Goal: Task Accomplishment & Management: Use online tool/utility

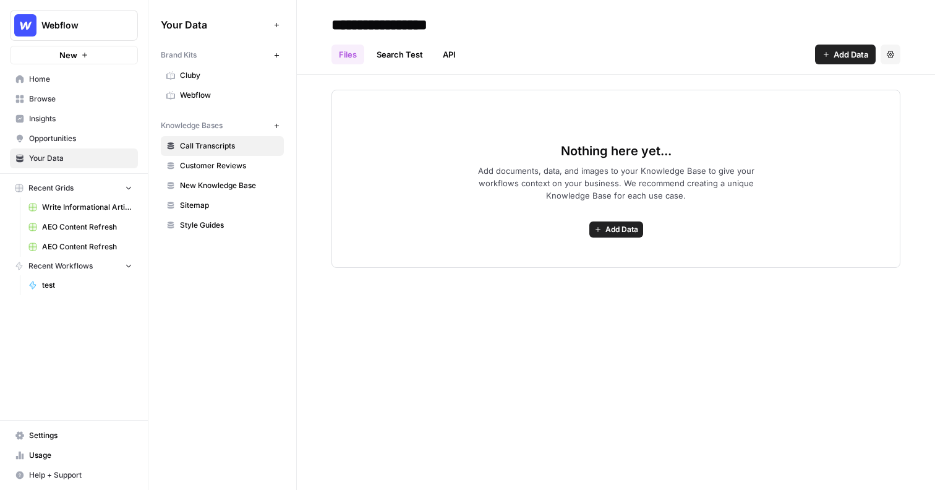
click at [84, 96] on span "Browse" at bounding box center [80, 98] width 103 height 11
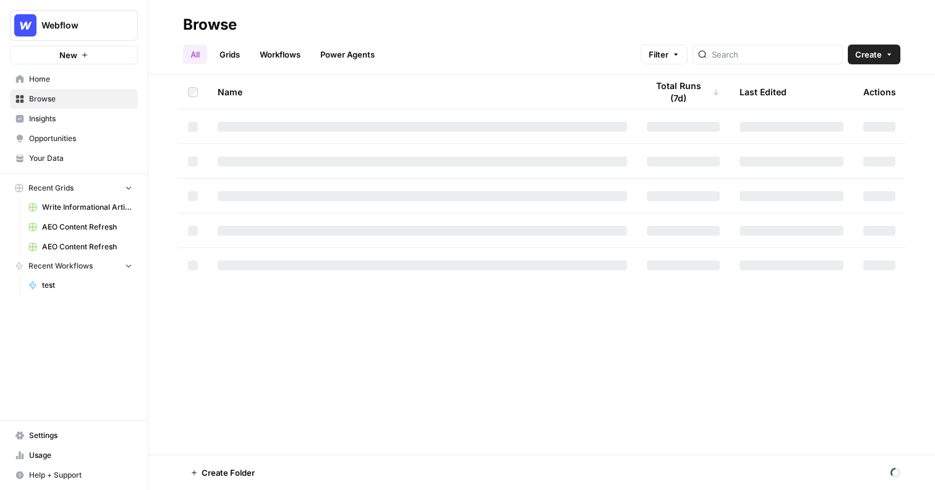
click at [75, 113] on span "Insights" at bounding box center [80, 118] width 103 height 11
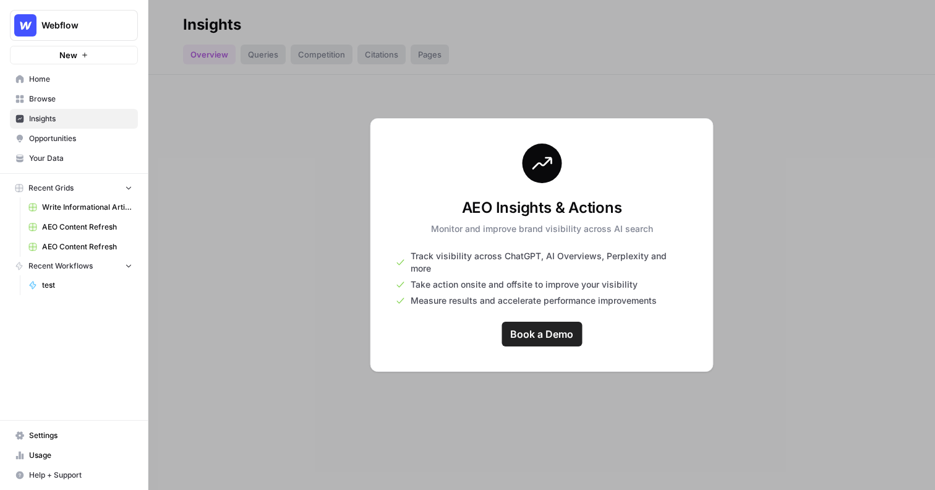
click at [84, 154] on span "Your Data" at bounding box center [80, 158] width 103 height 11
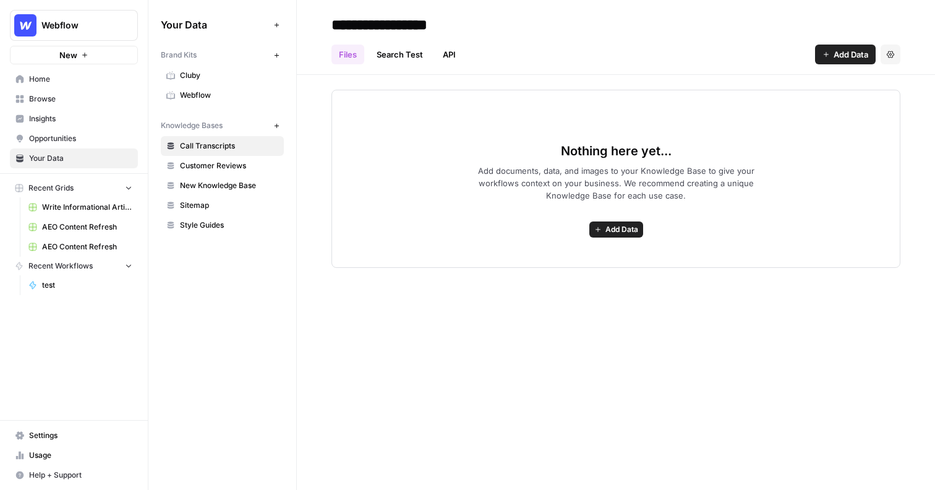
click at [49, 119] on span "Insights" at bounding box center [80, 118] width 103 height 11
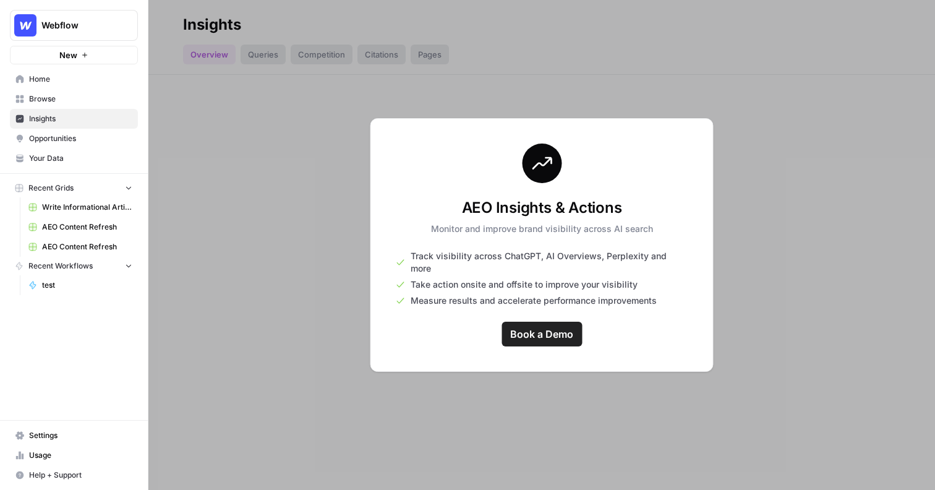
click at [82, 156] on span "Your Data" at bounding box center [80, 158] width 103 height 11
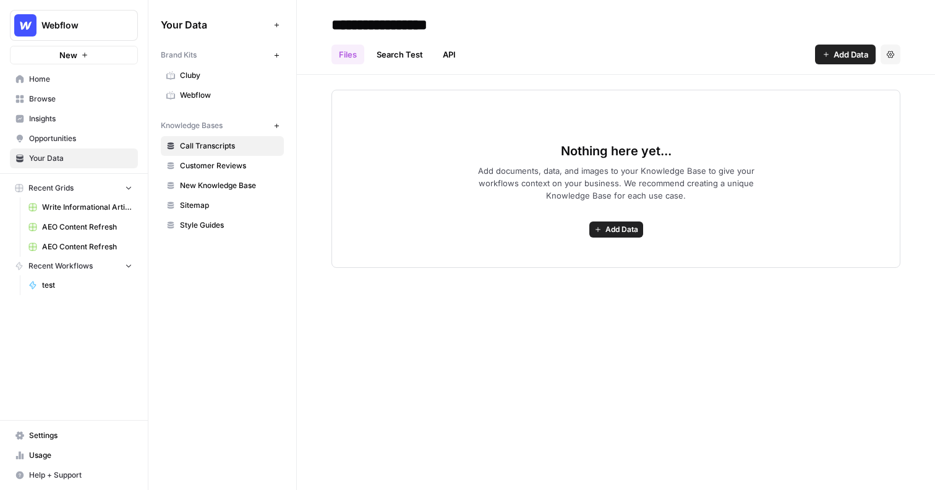
click at [250, 92] on span "Webflow" at bounding box center [229, 95] width 98 height 11
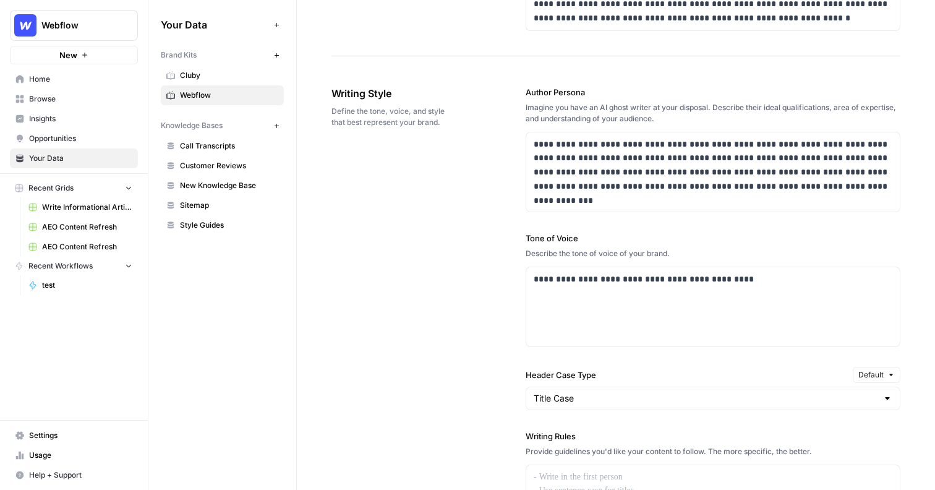
scroll to position [706, 0]
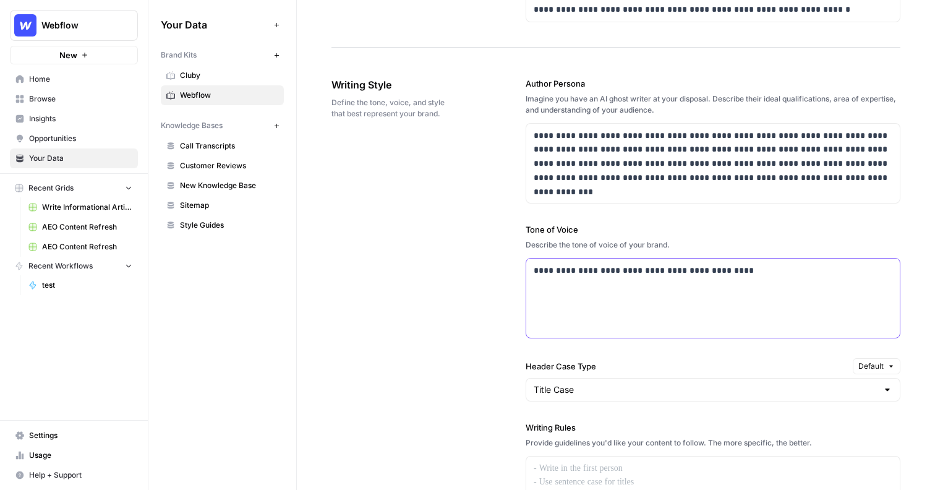
click at [730, 276] on p "**********" at bounding box center [713, 271] width 359 height 14
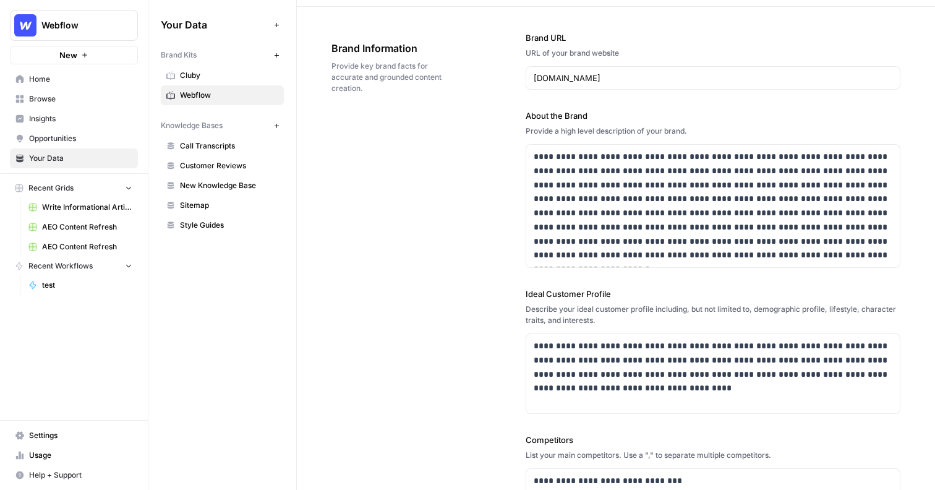
scroll to position [45, 0]
click at [555, 175] on p "**********" at bounding box center [713, 204] width 359 height 113
click at [465, 179] on div "**********" at bounding box center [616, 357] width 569 height 703
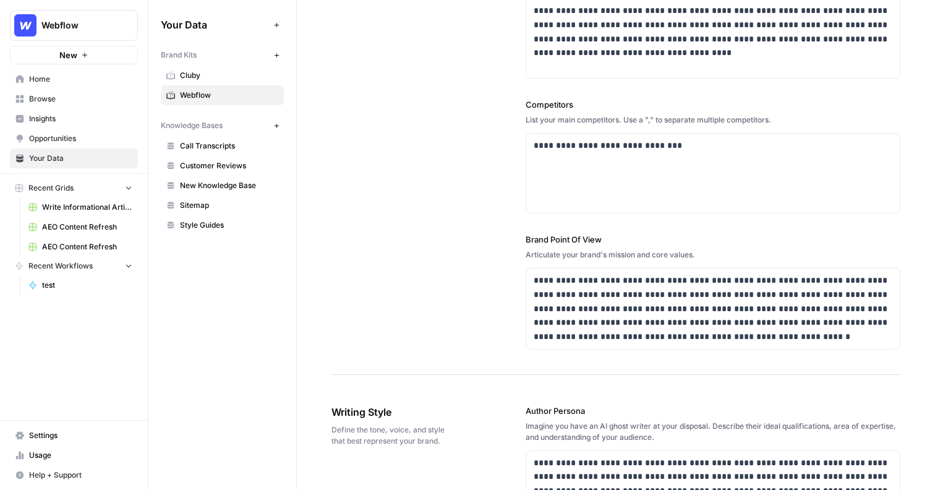
scroll to position [377, 0]
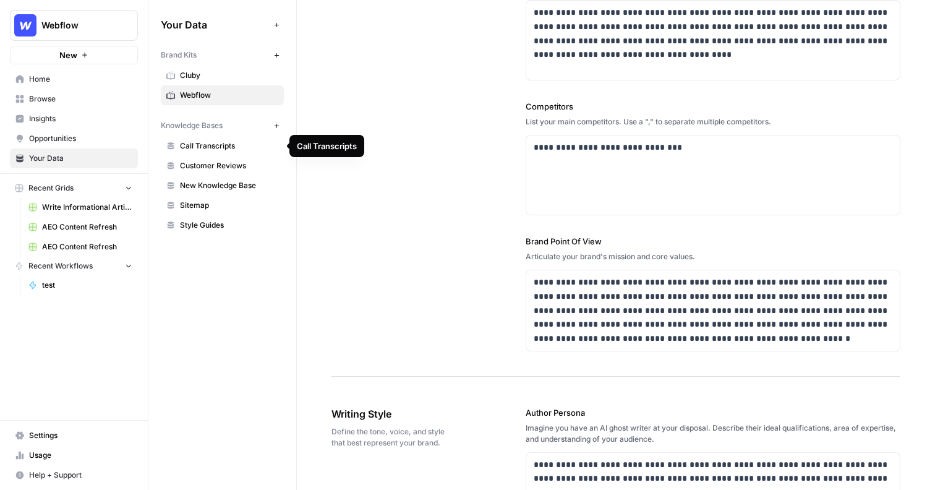
click at [226, 184] on span "New Knowledge Base" at bounding box center [229, 185] width 98 height 11
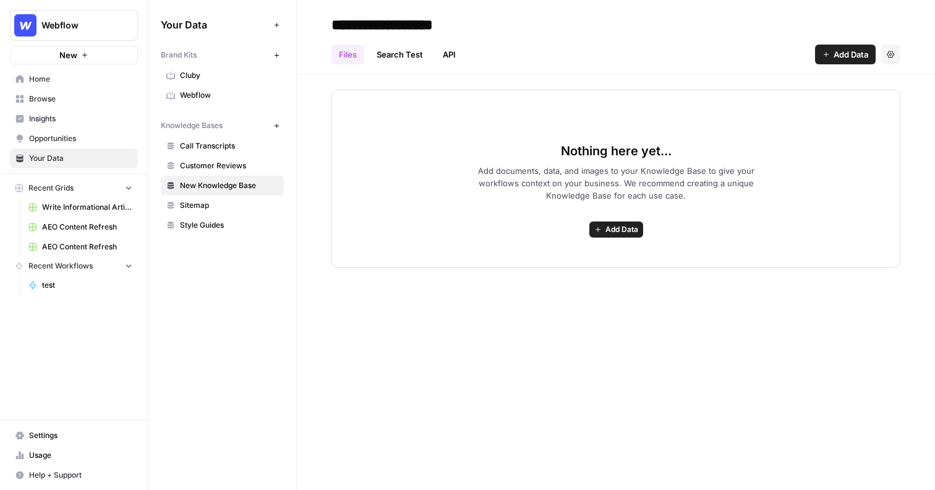
click at [843, 52] on span "Add Data" at bounding box center [851, 54] width 35 height 12
click at [760, 53] on div "Files Search Test API Add Data Settings" at bounding box center [616, 50] width 569 height 30
click at [88, 57] on button "New" at bounding box center [74, 55] width 128 height 19
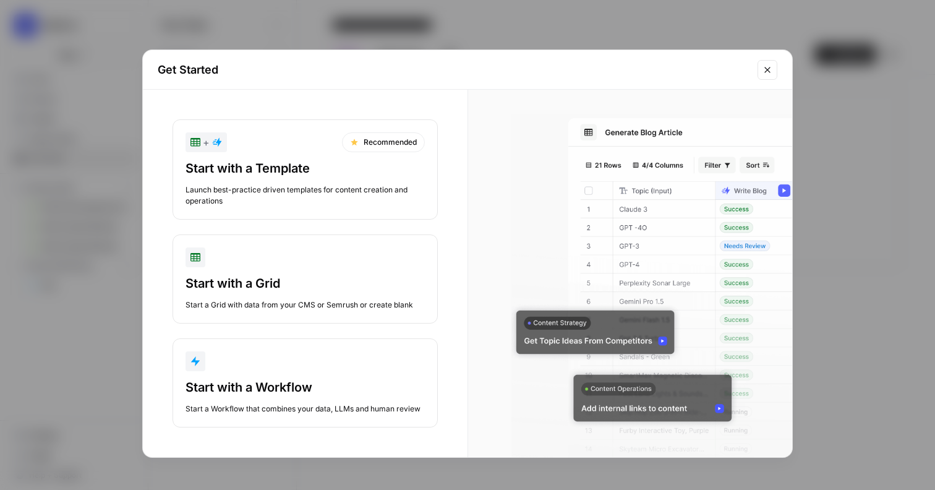
click at [362, 153] on button "+ Recommended Start with a Template Launch best-practice driven templates for c…" at bounding box center [305, 169] width 265 height 100
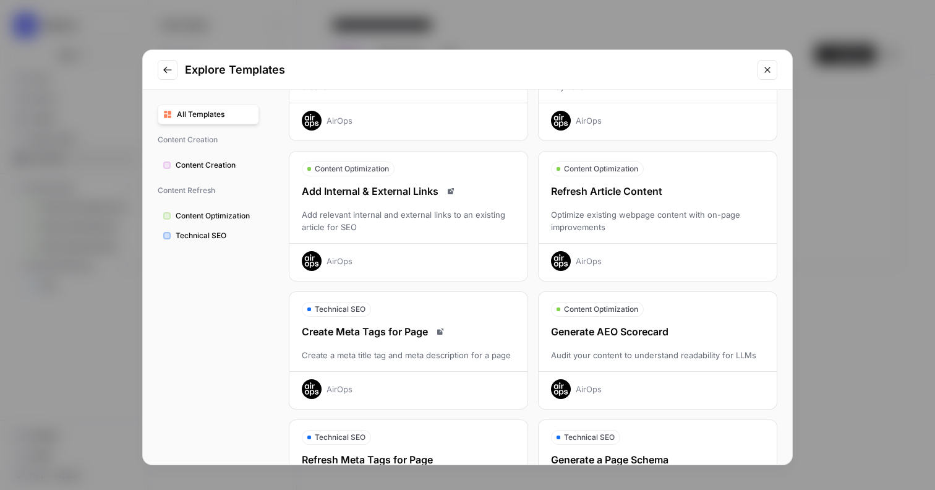
scroll to position [357, 0]
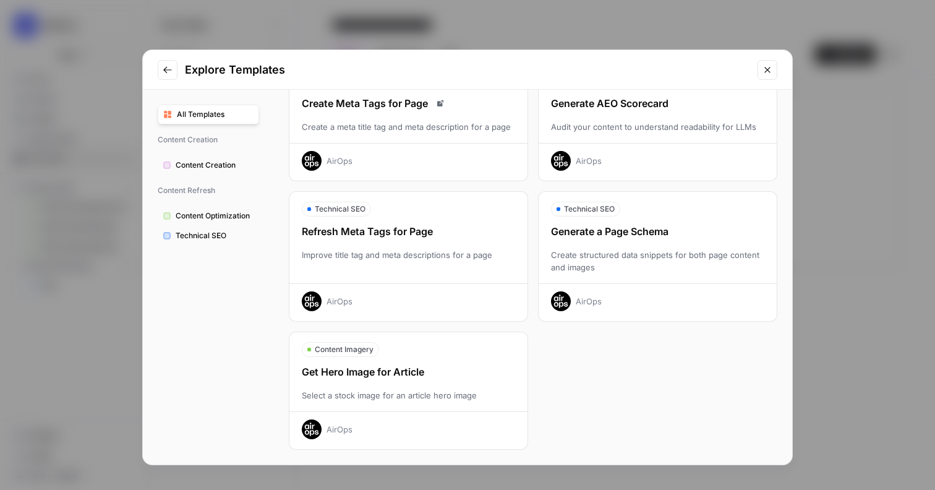
click at [237, 168] on span "Content Creation" at bounding box center [215, 165] width 78 height 11
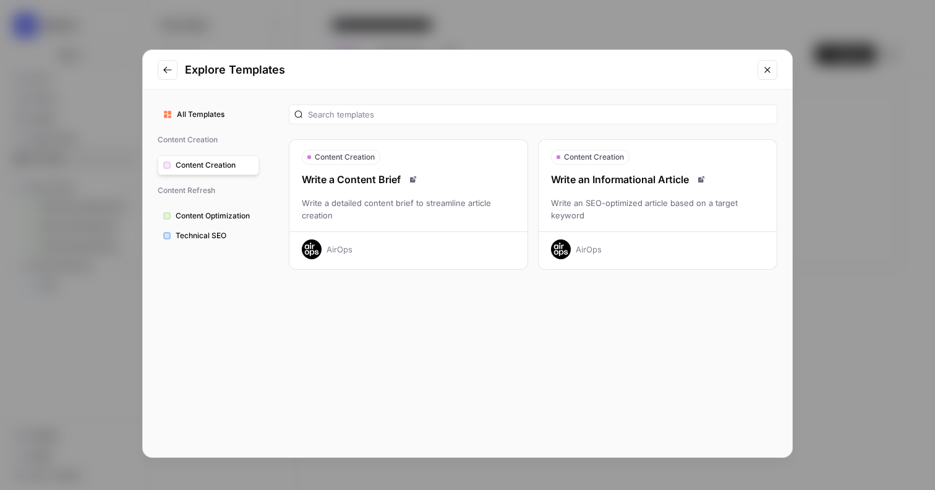
click at [236, 212] on span "Content Optimization" at bounding box center [215, 215] width 78 height 11
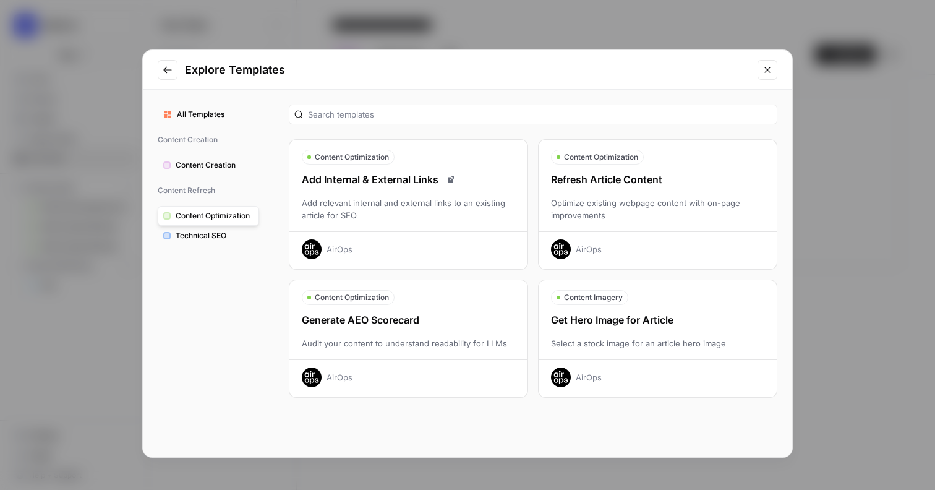
click at [247, 239] on span "Technical SEO" at bounding box center [215, 235] width 78 height 11
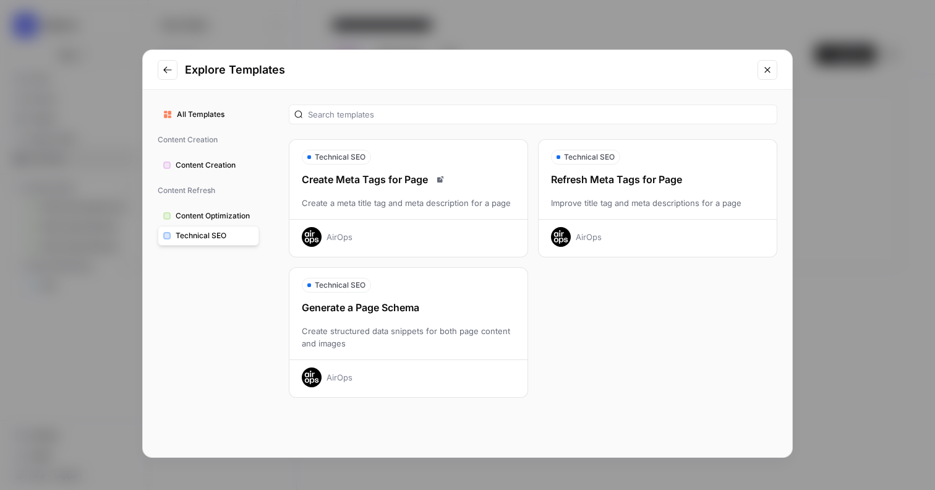
click at [229, 161] on span "Content Creation" at bounding box center [215, 165] width 78 height 11
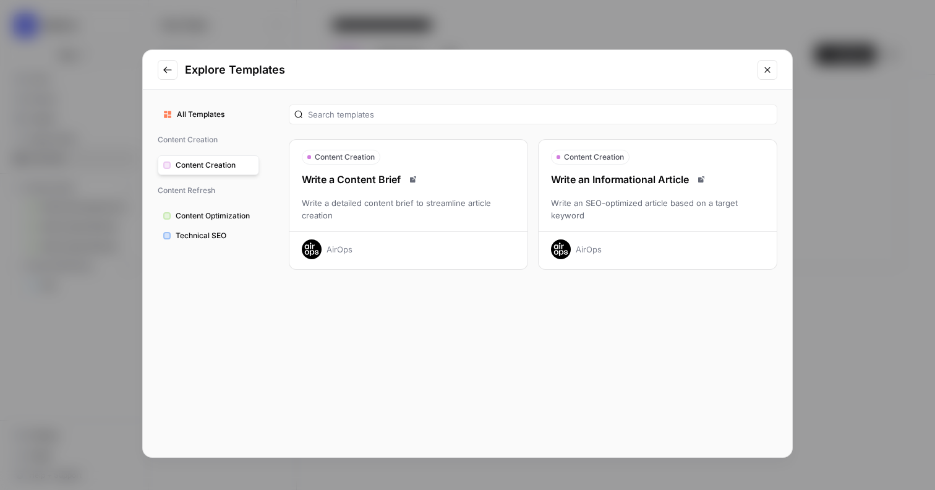
click at [216, 117] on span "All Templates" at bounding box center [215, 114] width 77 height 11
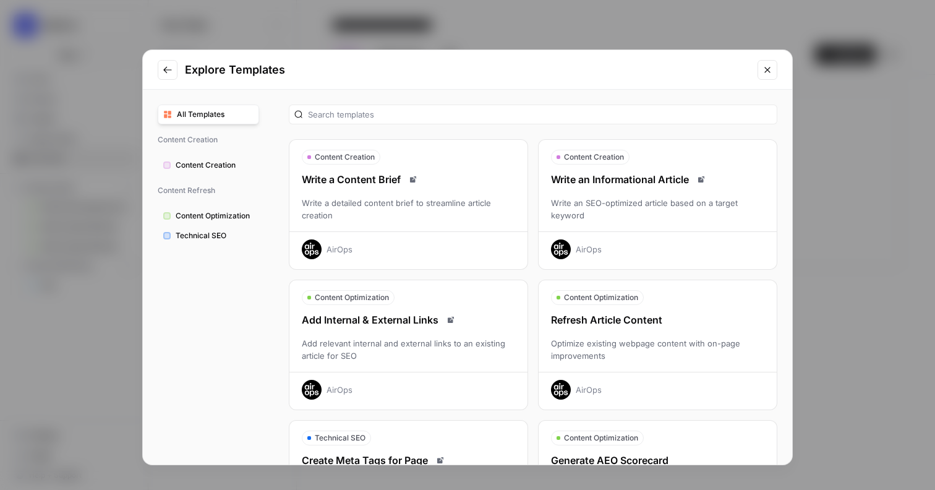
scroll to position [357, 0]
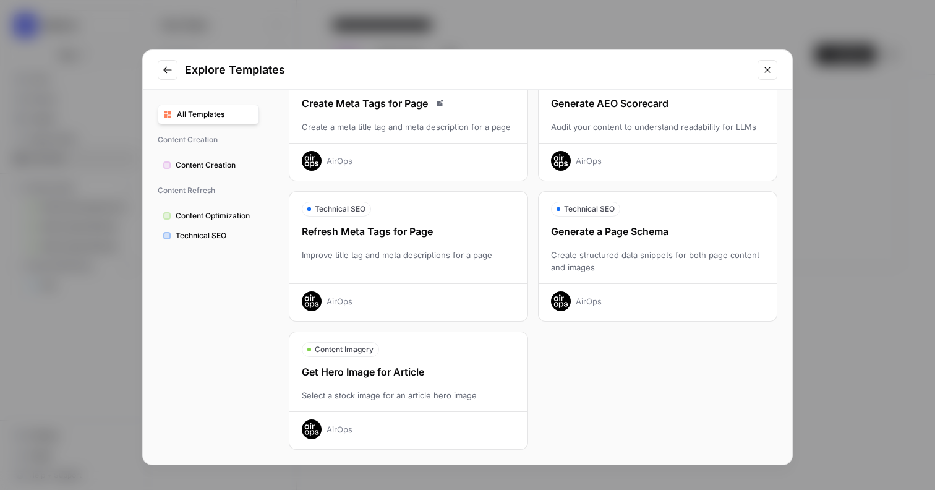
click at [766, 72] on icon "Close modal" at bounding box center [768, 70] width 10 height 10
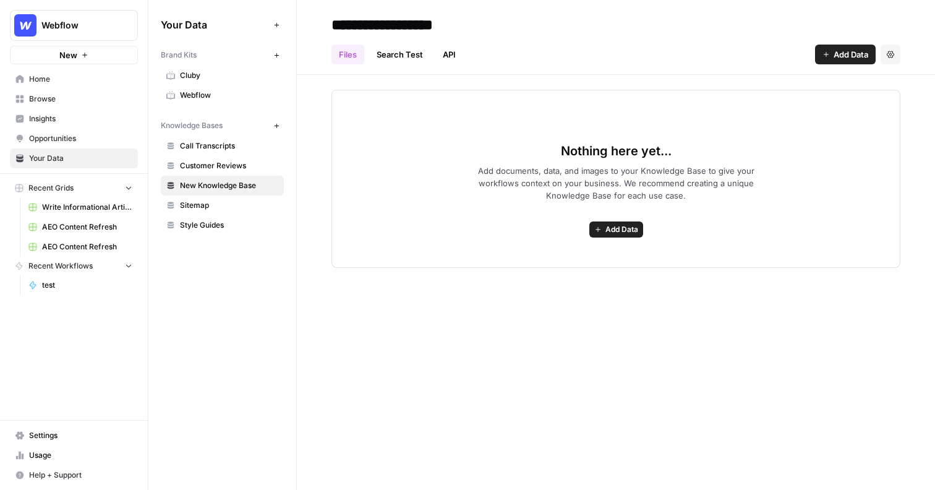
click at [76, 118] on span "Insights" at bounding box center [80, 118] width 103 height 11
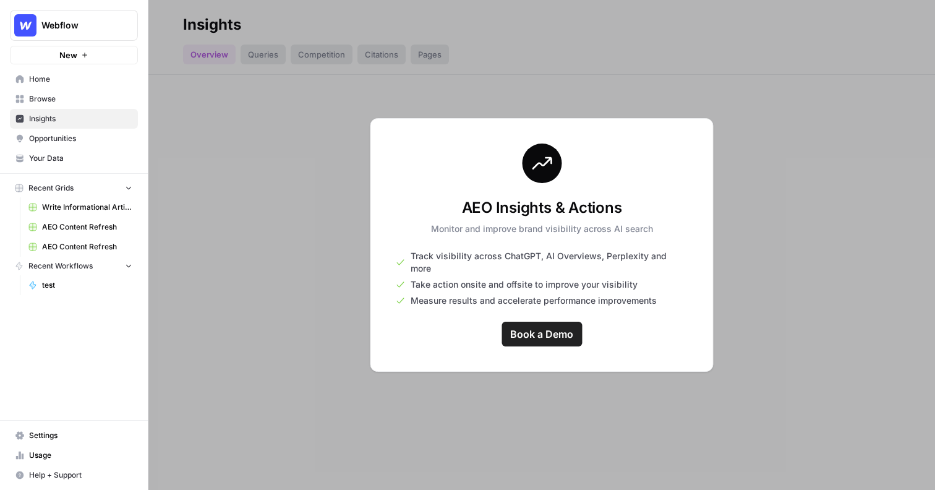
click at [64, 208] on span "Write Informational Article" at bounding box center [87, 207] width 90 height 11
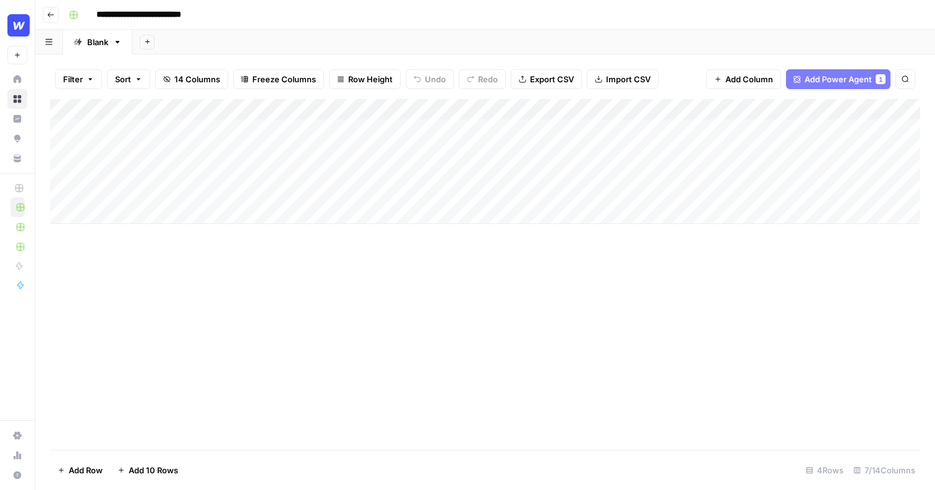
click at [187, 137] on div "Add Column" at bounding box center [485, 161] width 870 height 125
click at [319, 36] on div "Add Sheet" at bounding box center [533, 42] width 803 height 25
click at [417, 109] on div "Add Column" at bounding box center [485, 161] width 870 height 125
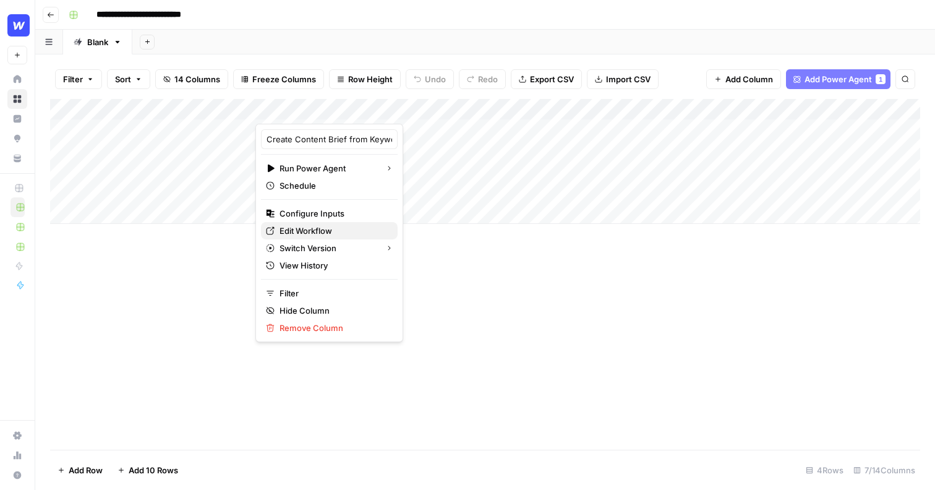
click at [332, 227] on span "Edit Workflow" at bounding box center [334, 231] width 108 height 12
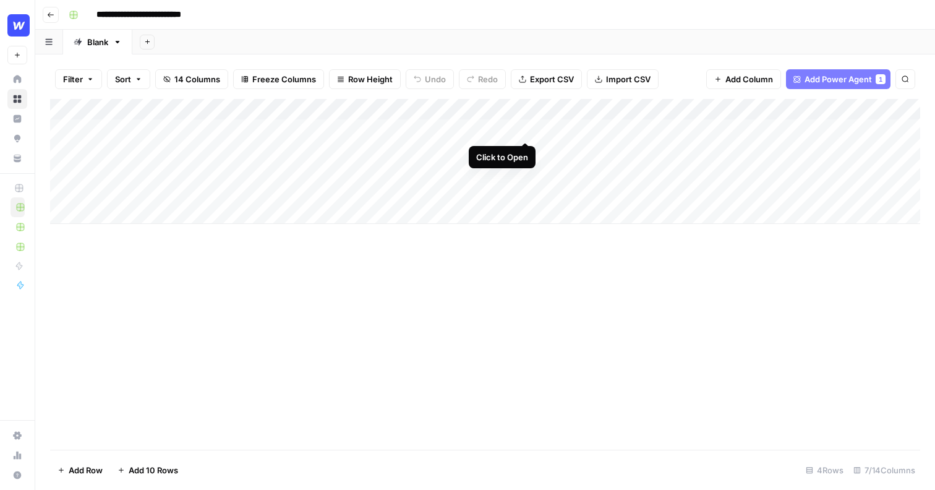
click at [524, 129] on div "Add Column" at bounding box center [485, 161] width 870 height 125
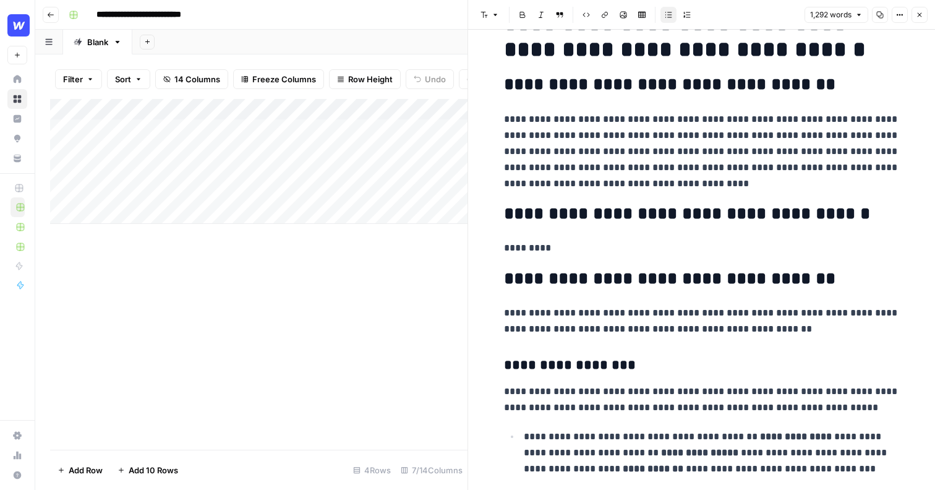
scroll to position [212, 0]
click at [672, 173] on p "**********" at bounding box center [702, 151] width 396 height 80
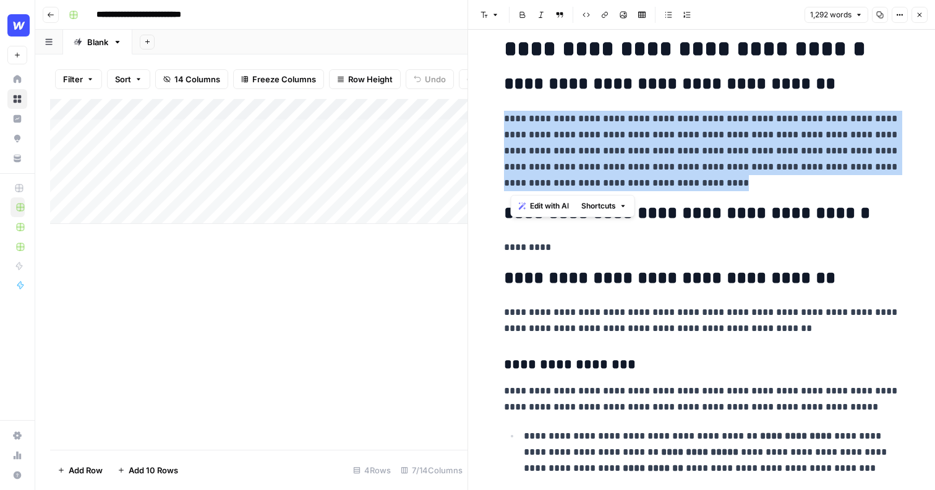
drag, startPoint x: 676, startPoint y: 188, endPoint x: 506, endPoint y: 119, distance: 183.4
click at [505, 119] on p "**********" at bounding box center [702, 151] width 396 height 80
click at [537, 204] on span "Edit with AI" at bounding box center [542, 205] width 39 height 11
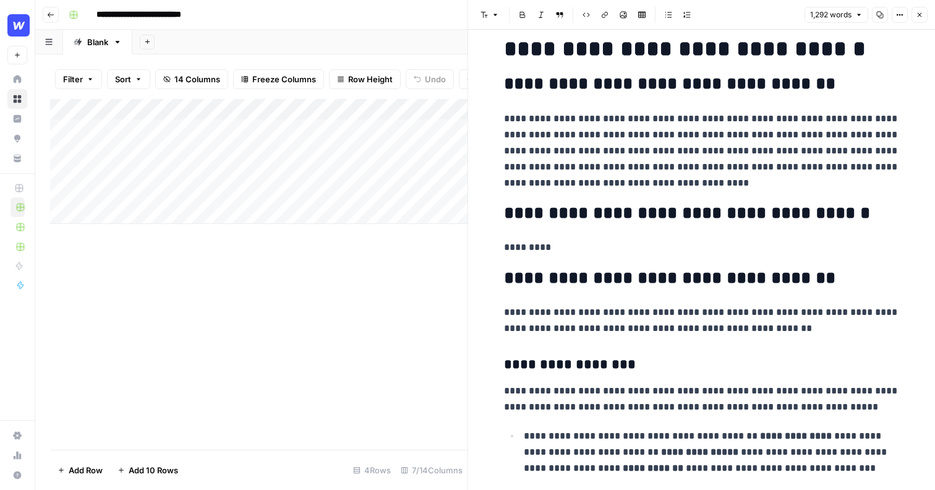
click at [591, 142] on p "**********" at bounding box center [702, 151] width 396 height 80
click at [922, 15] on icon "button" at bounding box center [919, 14] width 7 height 7
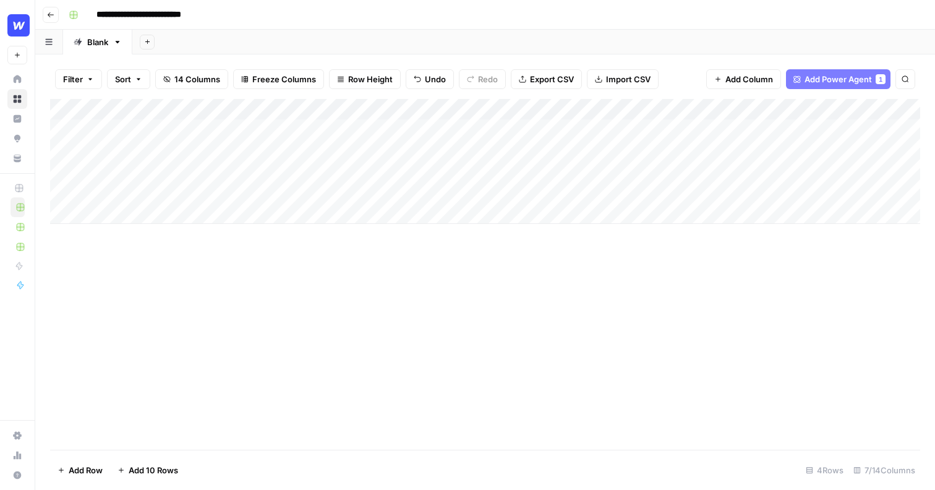
click at [701, 111] on div "Add Column" at bounding box center [485, 161] width 870 height 125
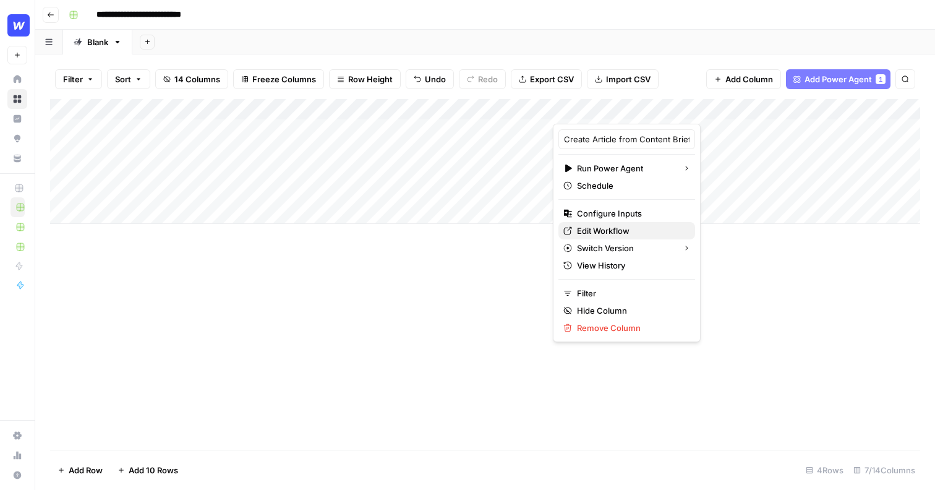
click at [611, 234] on span "Edit Workflow" at bounding box center [631, 231] width 108 height 12
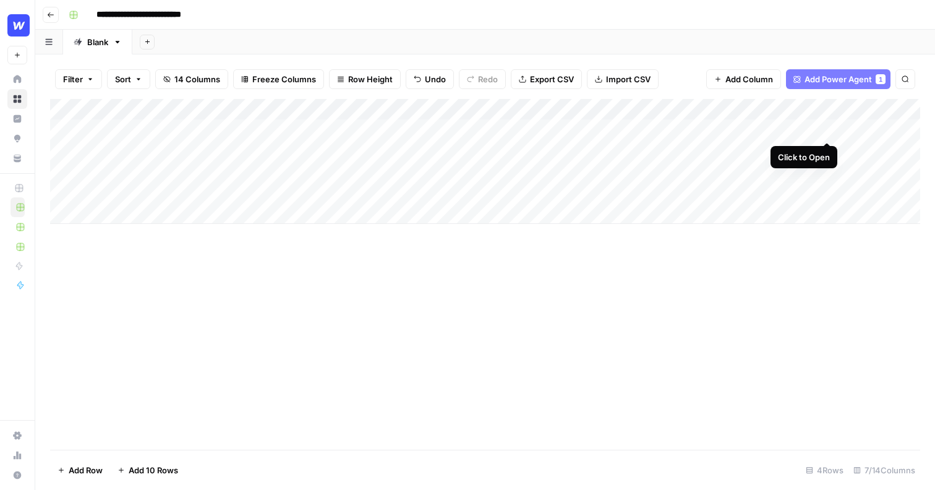
click at [827, 128] on div "Add Column" at bounding box center [485, 161] width 870 height 125
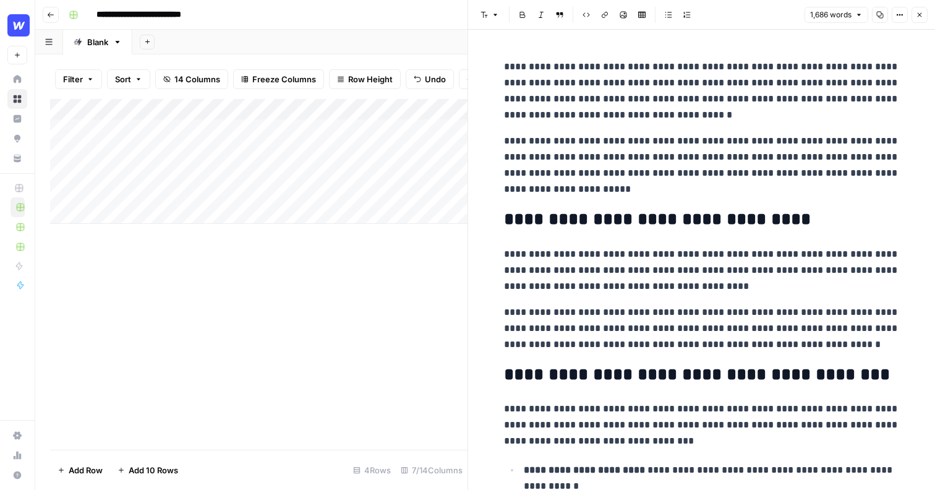
scroll to position [77, 0]
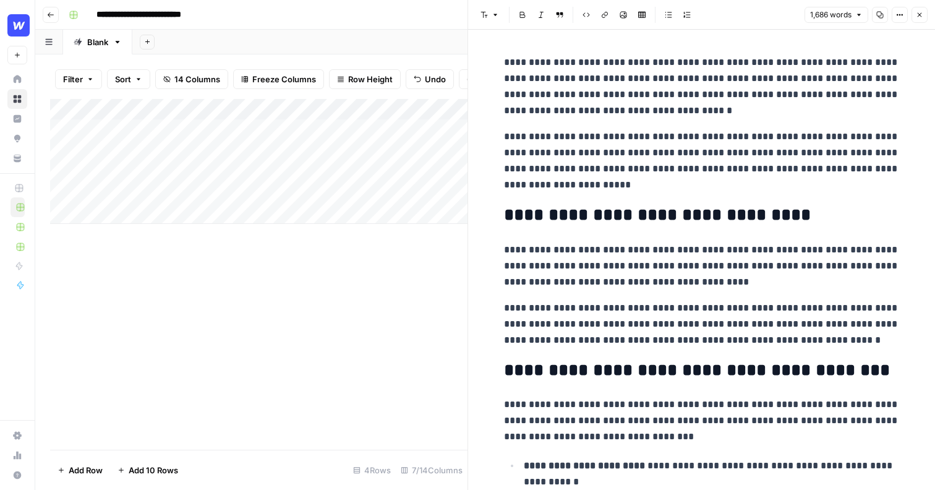
click at [665, 153] on p "**********" at bounding box center [702, 161] width 396 height 64
click at [709, 147] on p "**********" at bounding box center [702, 161] width 396 height 64
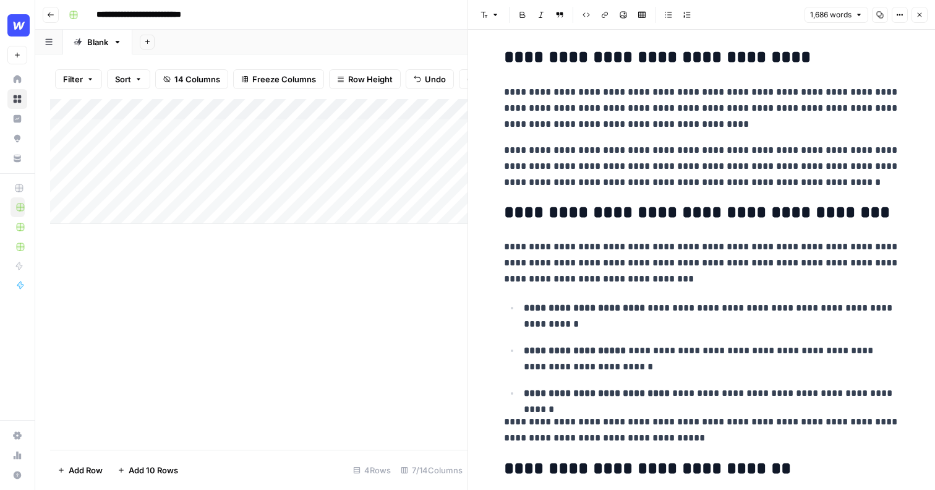
scroll to position [247, 0]
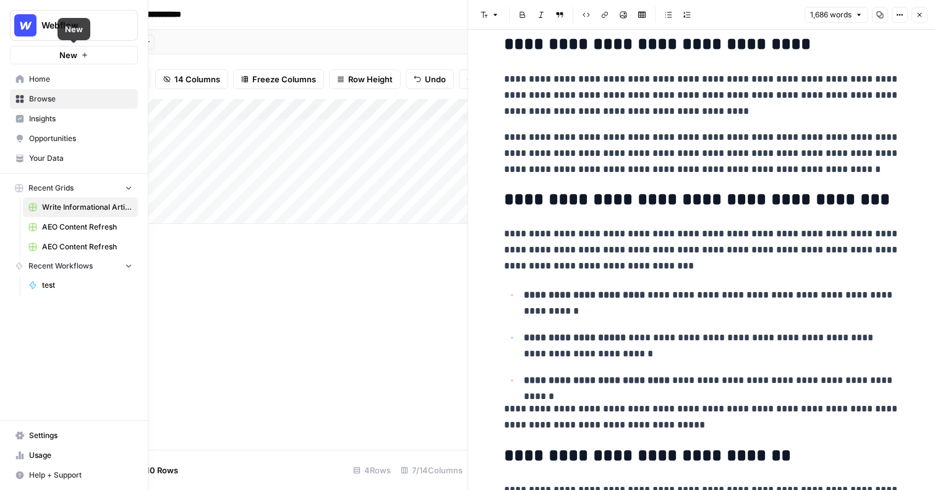
click at [70, 75] on span "Home" at bounding box center [80, 79] width 103 height 11
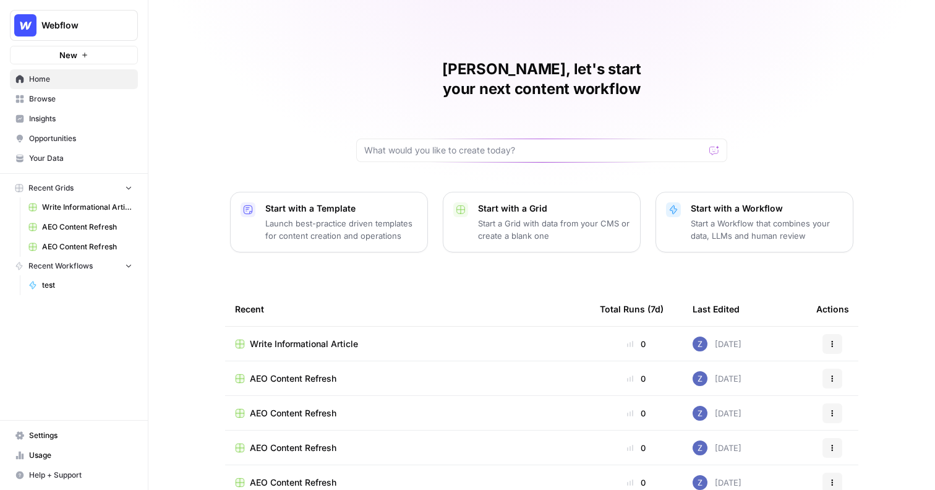
click at [91, 54] on button "New" at bounding box center [74, 55] width 128 height 19
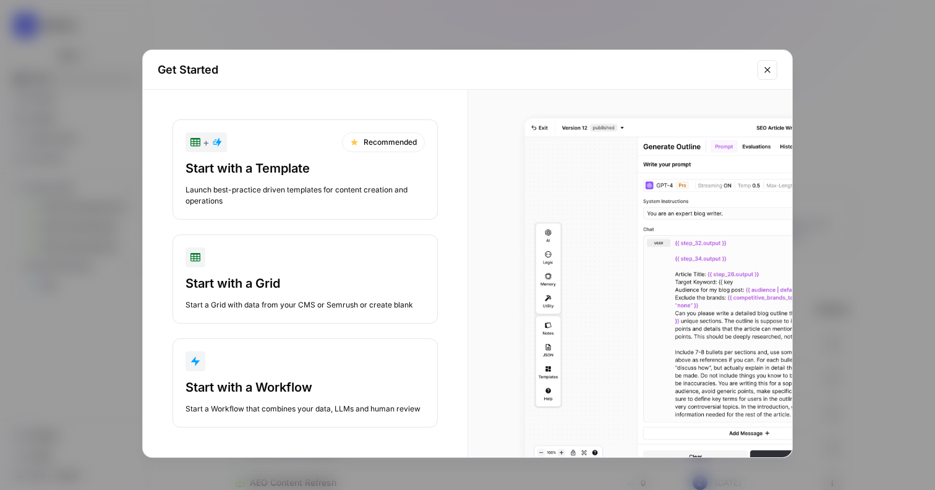
click at [300, 398] on div "Start with a Workflow Start a Workflow that combines your data, LLMs and human …" at bounding box center [305, 397] width 239 height 36
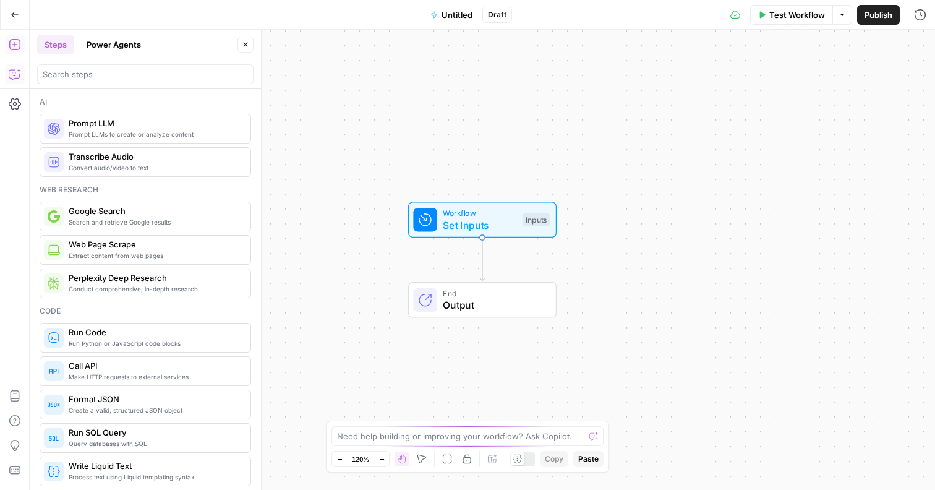
click at [14, 72] on icon "button" at bounding box center [15, 74] width 12 height 12
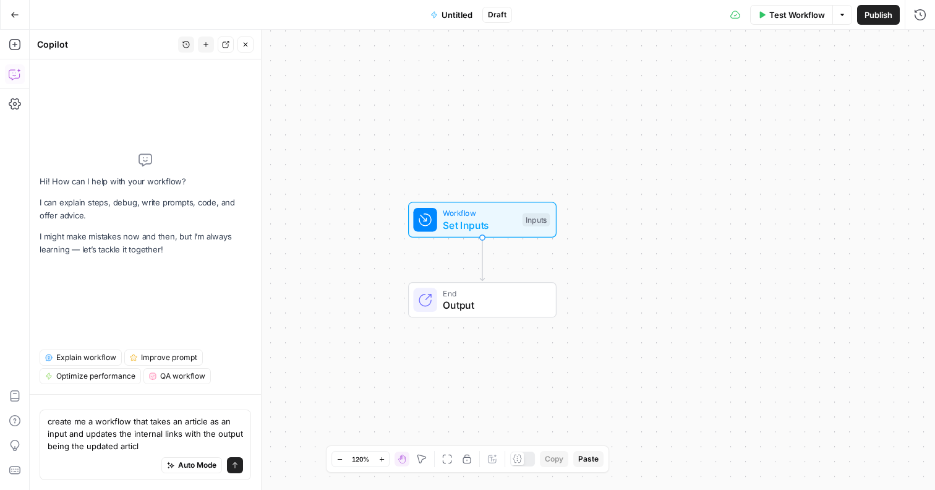
type textarea "create me a workflow that takes an article as an input and updates the internal…"
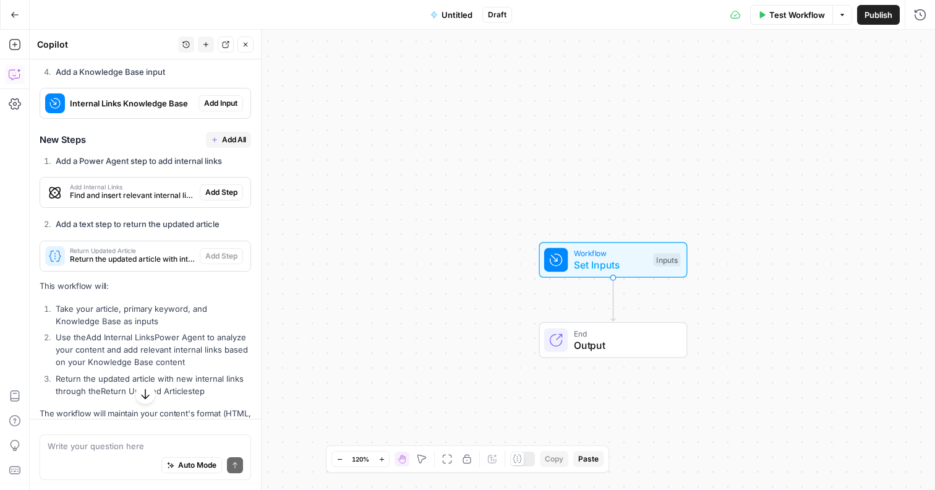
scroll to position [526, 0]
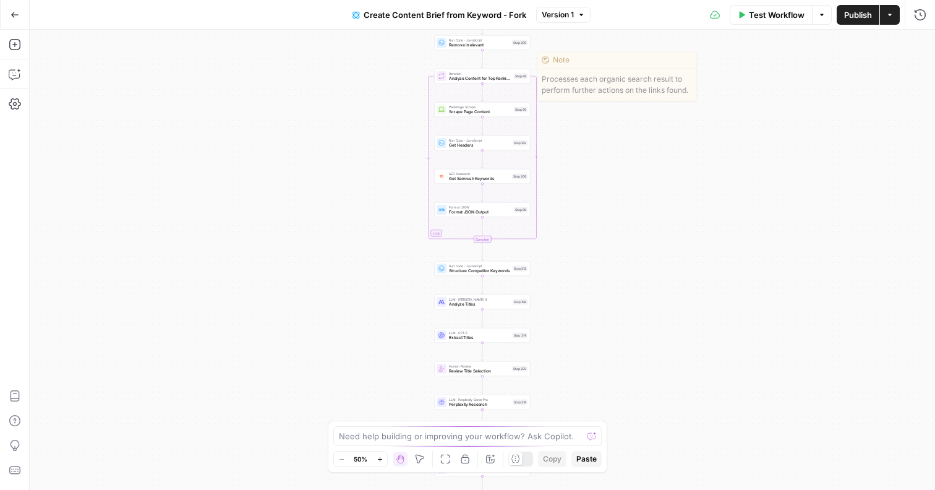
drag, startPoint x: 599, startPoint y: 54, endPoint x: 579, endPoint y: 188, distance: 135.7
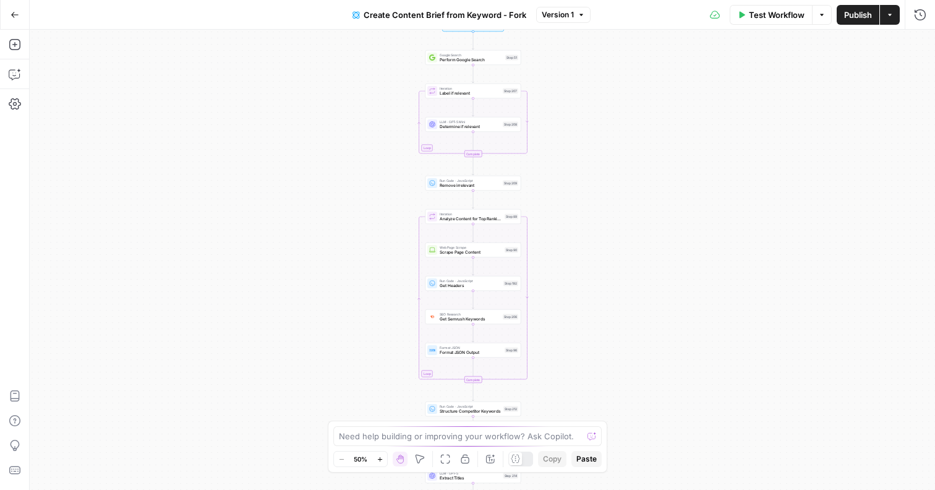
drag, startPoint x: 588, startPoint y: 155, endPoint x: 578, endPoint y: 296, distance: 141.3
click at [578, 296] on div "Workflow Set Inputs Inputs Google Search Perform Google Search Step 51 Loop Ite…" at bounding box center [483, 260] width 906 height 460
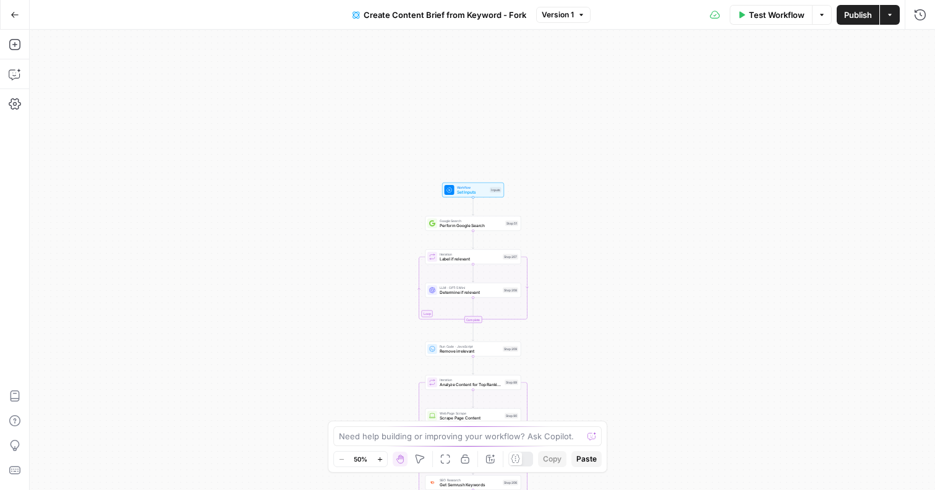
drag, startPoint x: 581, startPoint y: 194, endPoint x: 581, endPoint y: 360, distance: 165.8
click at [581, 361] on div "Workflow Set Inputs Inputs Google Search Perform Google Search Step 51 Loop Ite…" at bounding box center [483, 260] width 906 height 460
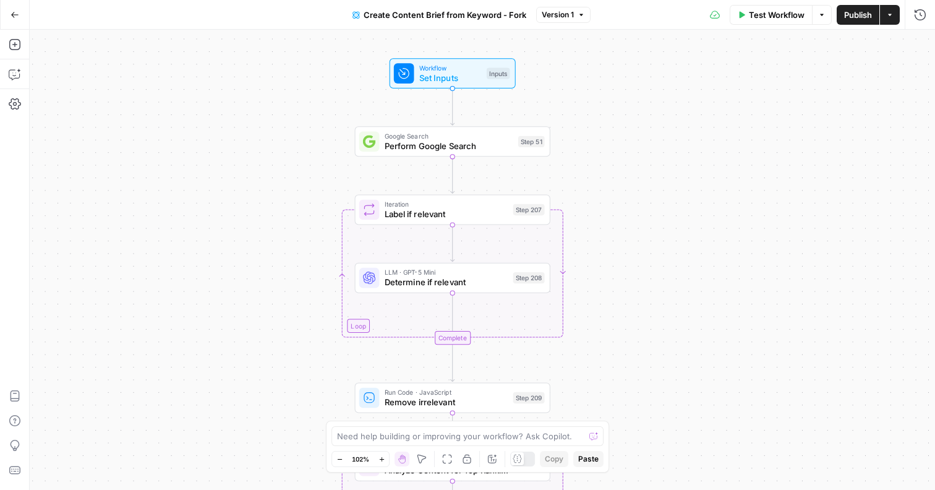
click at [463, 80] on span "Set Inputs" at bounding box center [450, 78] width 62 height 12
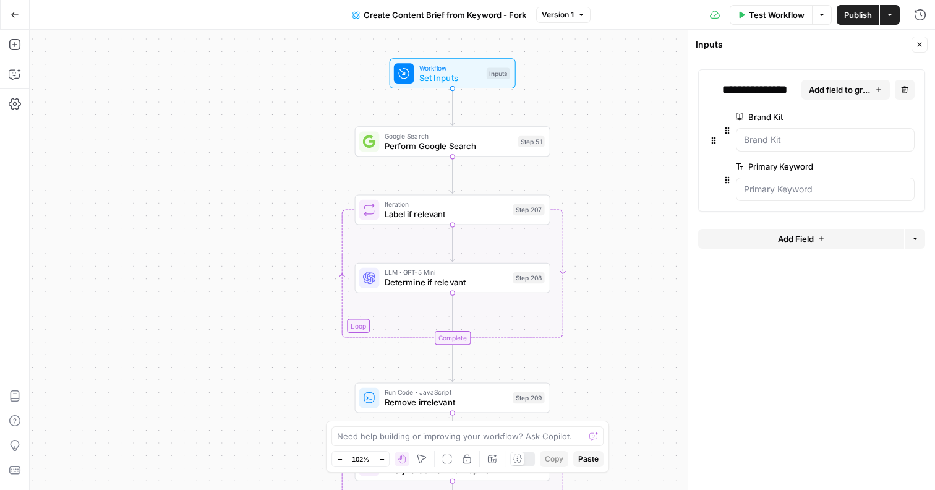
click at [920, 43] on icon "button" at bounding box center [919, 44] width 7 height 7
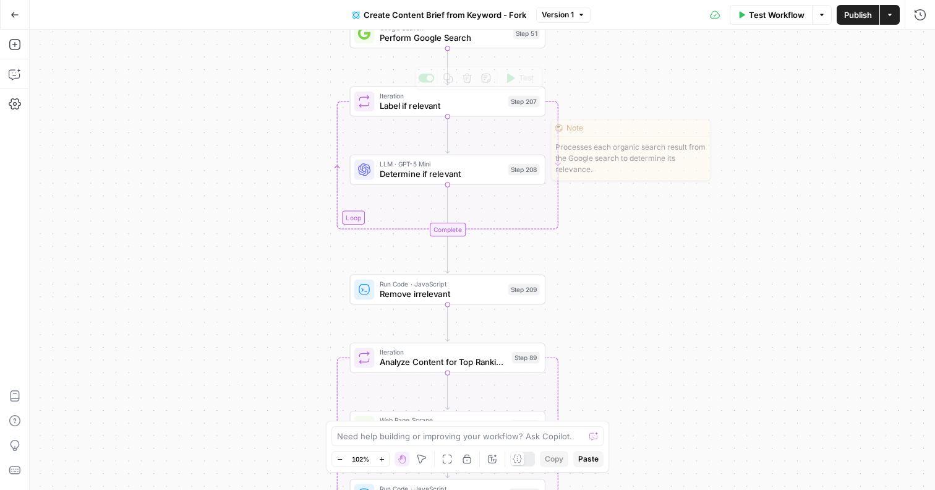
drag, startPoint x: 595, startPoint y: 221, endPoint x: 589, endPoint y: 111, distance: 110.3
click at [589, 111] on div "Workflow Set Inputs Inputs Google Search Perform Google Search Step 51 Loop Ite…" at bounding box center [483, 260] width 906 height 460
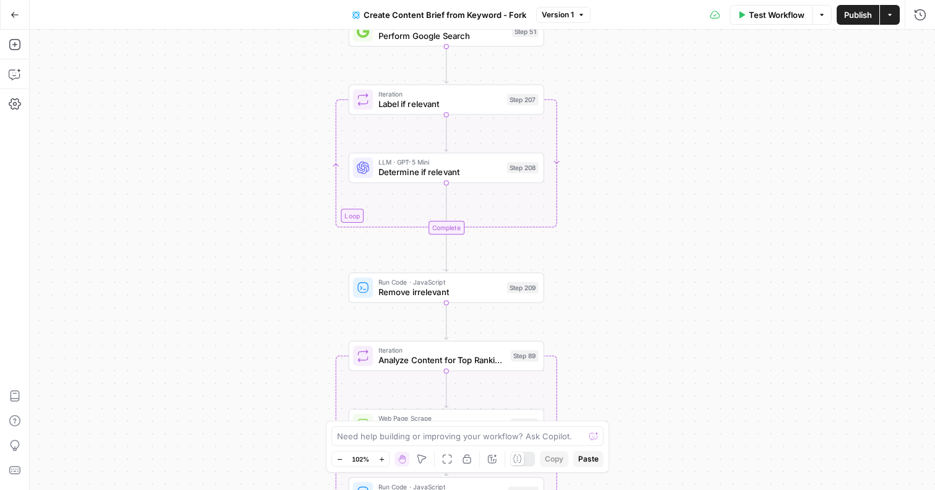
click at [465, 168] on span "Determine if relevant" at bounding box center [441, 172] width 124 height 12
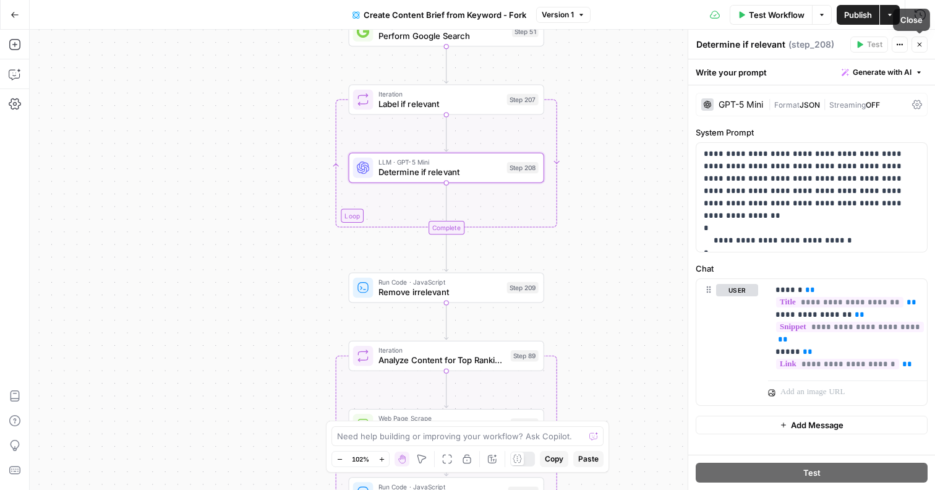
click at [921, 43] on icon "button" at bounding box center [919, 44] width 7 height 7
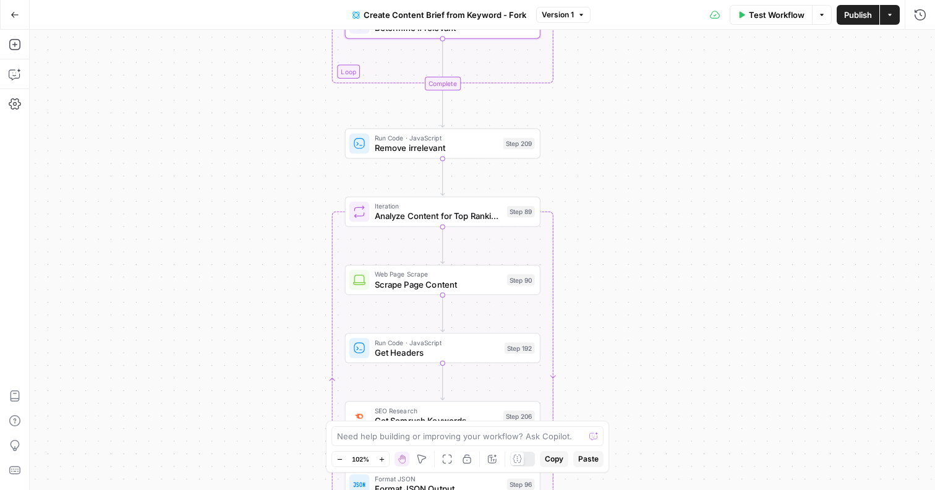
drag, startPoint x: 632, startPoint y: 282, endPoint x: 628, endPoint y: 139, distance: 143.6
click at [628, 139] on div "Workflow Set Inputs Inputs Google Search Perform Google Search Step 51 Loop Ite…" at bounding box center [483, 260] width 906 height 460
drag, startPoint x: 627, startPoint y: 242, endPoint x: 627, endPoint y: 152, distance: 89.7
click at [627, 152] on div "Workflow Set Inputs Inputs Google Search Perform Google Search Step 51 Loop Ite…" at bounding box center [483, 260] width 906 height 460
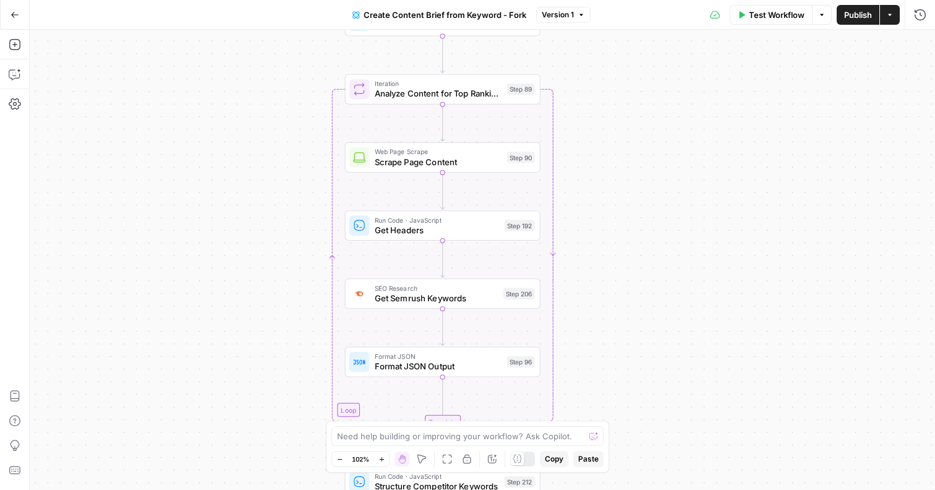
drag, startPoint x: 596, startPoint y: 314, endPoint x: 596, endPoint y: 281, distance: 32.8
click at [596, 281] on div "Workflow Set Inputs Inputs Google Search Perform Google Search Step 51 Loop Ite…" at bounding box center [483, 260] width 906 height 460
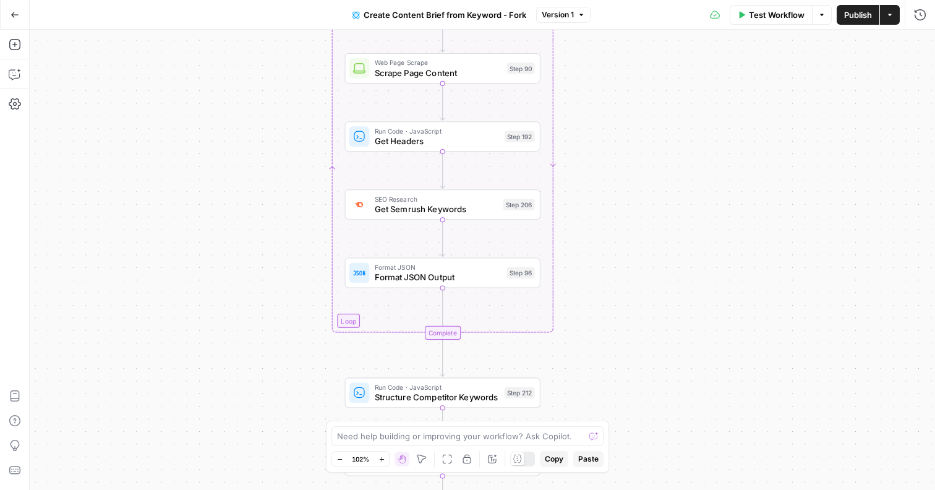
drag, startPoint x: 585, startPoint y: 302, endPoint x: 579, endPoint y: 168, distance: 134.3
click at [579, 168] on div "Workflow Set Inputs Inputs Google Search Perform Google Search Step 51 Loop Ite…" at bounding box center [483, 260] width 906 height 460
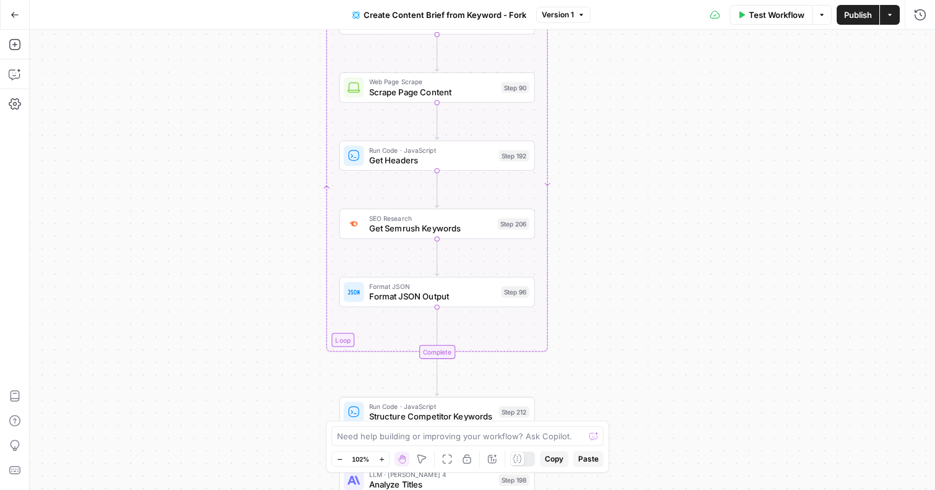
drag, startPoint x: 592, startPoint y: 108, endPoint x: 592, endPoint y: 216, distance: 108.9
click at [592, 218] on div "Workflow Set Inputs Inputs Google Search Perform Google Search Step 51 Loop Ite…" at bounding box center [483, 260] width 906 height 460
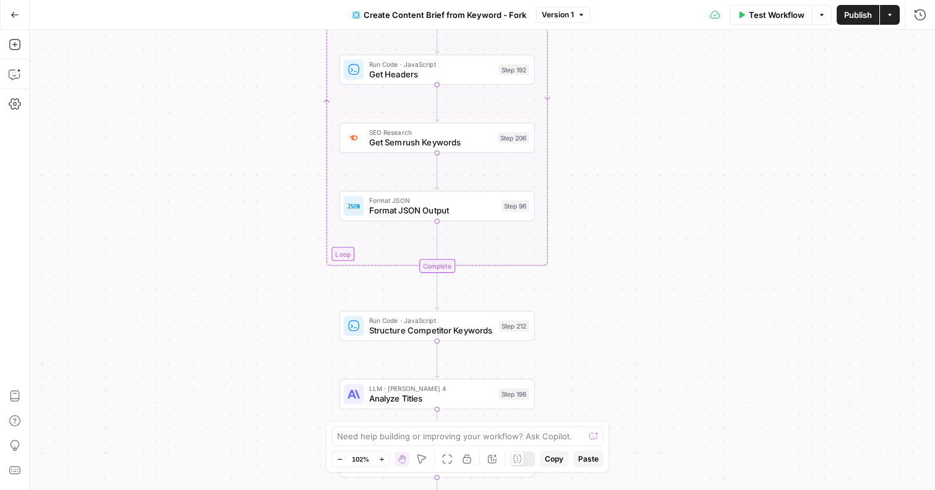
drag, startPoint x: 616, startPoint y: 242, endPoint x: 614, endPoint y: 46, distance: 195.5
click at [614, 46] on div "Workflow Set Inputs Inputs Google Search Perform Google Search Step 51 Loop Ite…" at bounding box center [483, 260] width 906 height 460
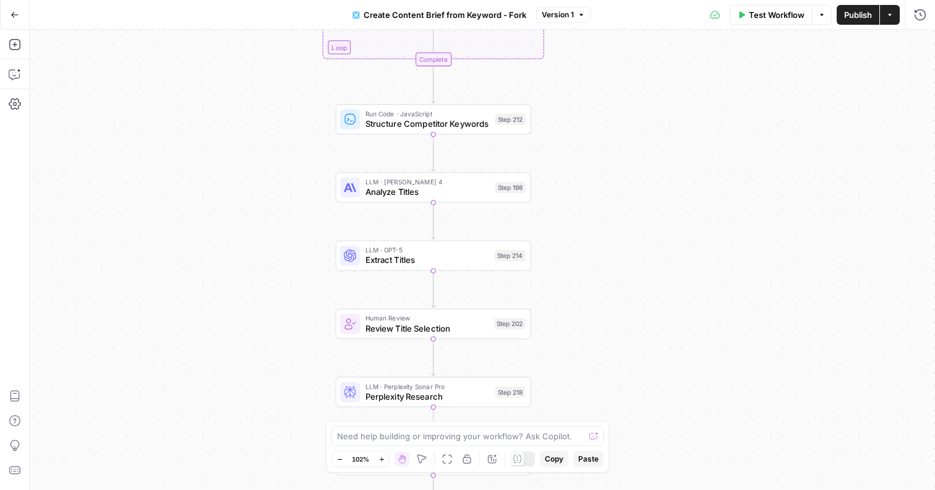
drag, startPoint x: 609, startPoint y: 285, endPoint x: 607, endPoint y: 142, distance: 142.9
click at [607, 142] on div "Workflow Set Inputs Inputs Google Search Perform Google Search Step 51 Loop Ite…" at bounding box center [483, 260] width 906 height 460
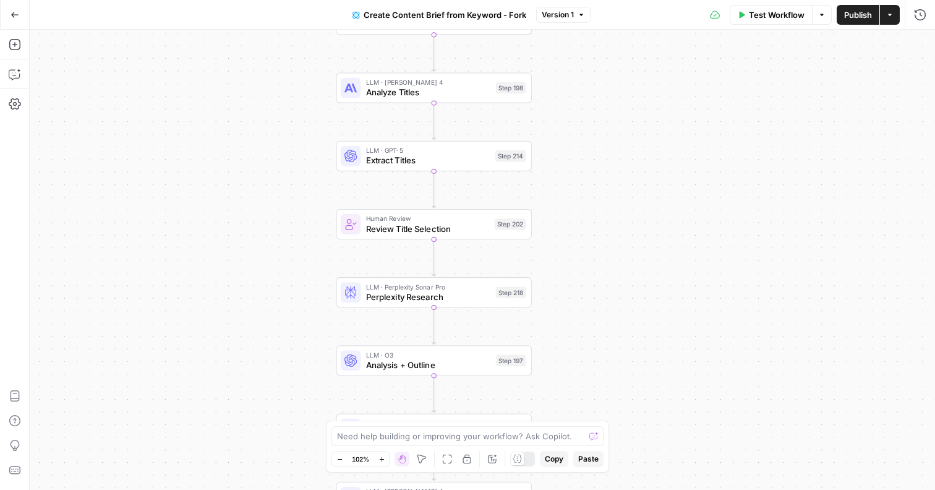
drag, startPoint x: 585, startPoint y: 248, endPoint x: 584, endPoint y: 113, distance: 135.5
click at [584, 113] on div "Workflow Set Inputs Inputs Google Search Perform Google Search Step 51 Loop Ite…" at bounding box center [483, 260] width 906 height 460
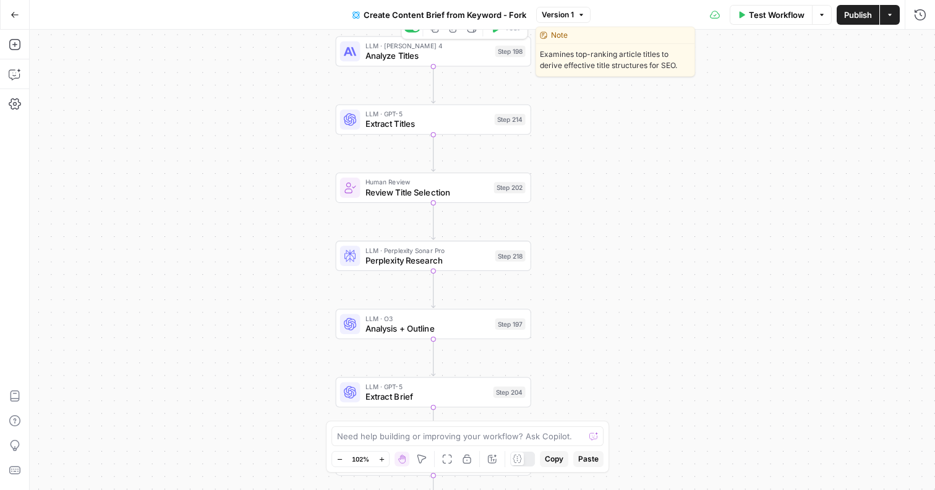
click at [430, 61] on span "Analyze Titles" at bounding box center [428, 55] width 125 height 12
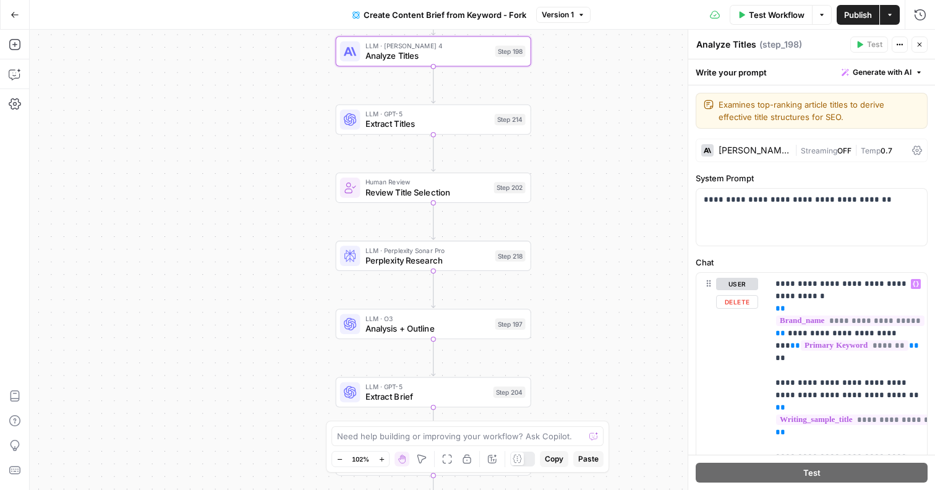
scroll to position [0, 1]
click at [921, 38] on span "E" at bounding box center [917, 41] width 10 height 12
click at [601, 74] on div "Workflow Set Inputs Inputs Google Search Perform Google Search Step 51 Loop Ite…" at bounding box center [483, 260] width 906 height 460
click at [922, 43] on icon "button" at bounding box center [919, 44] width 7 height 7
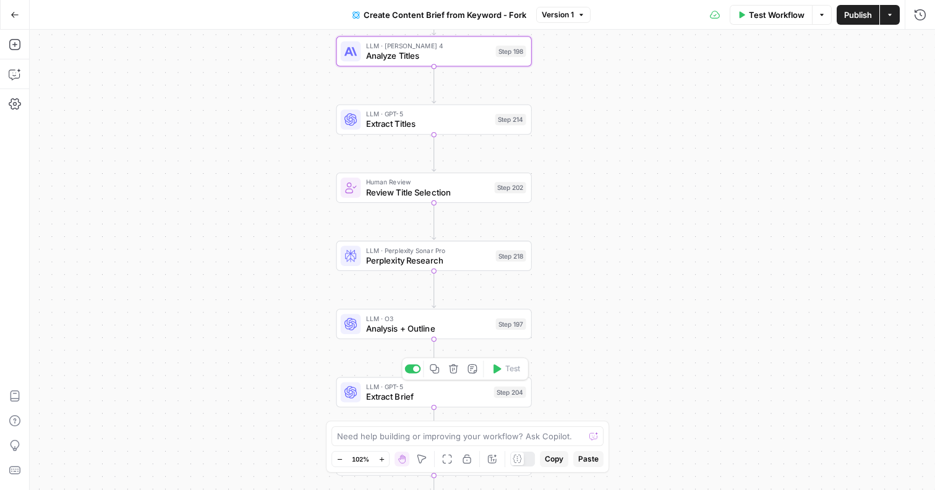
click at [414, 393] on span "Extract Brief" at bounding box center [427, 396] width 123 height 12
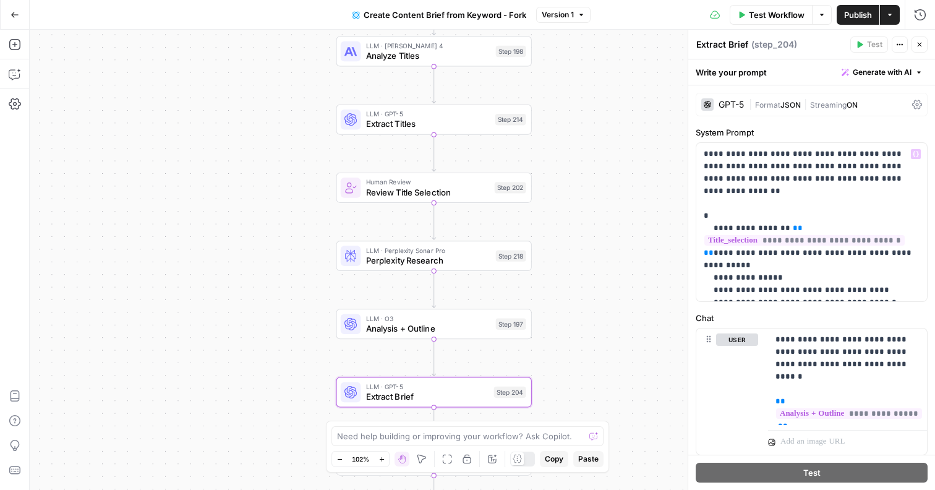
scroll to position [36, 0]
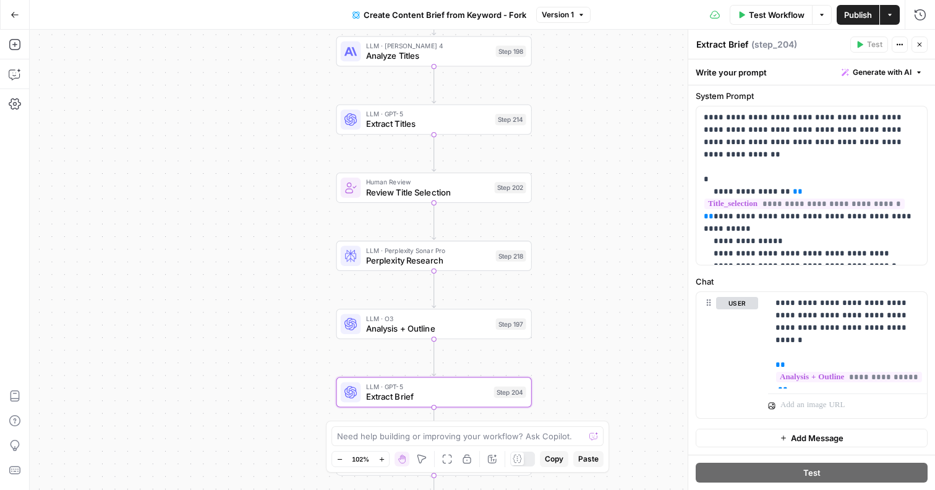
click at [471, 323] on span "Analysis + Outline" at bounding box center [428, 328] width 125 height 12
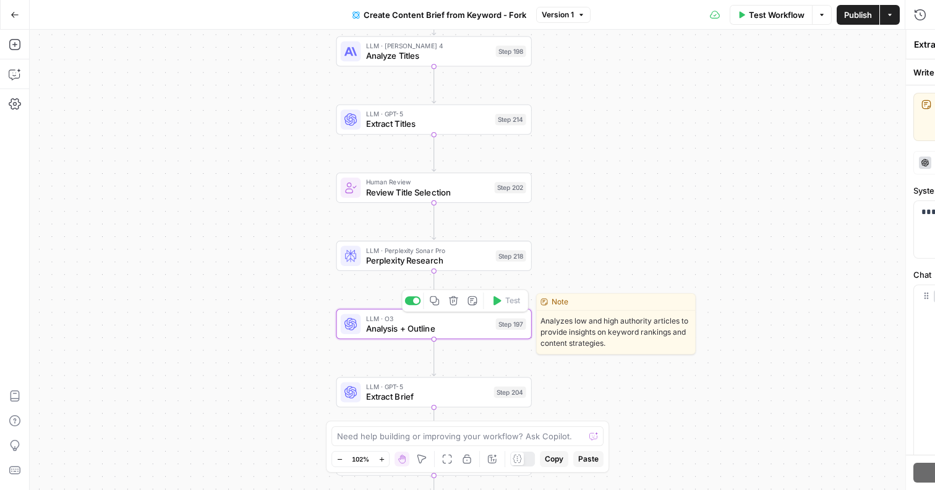
type textarea "Analysis + Outline"
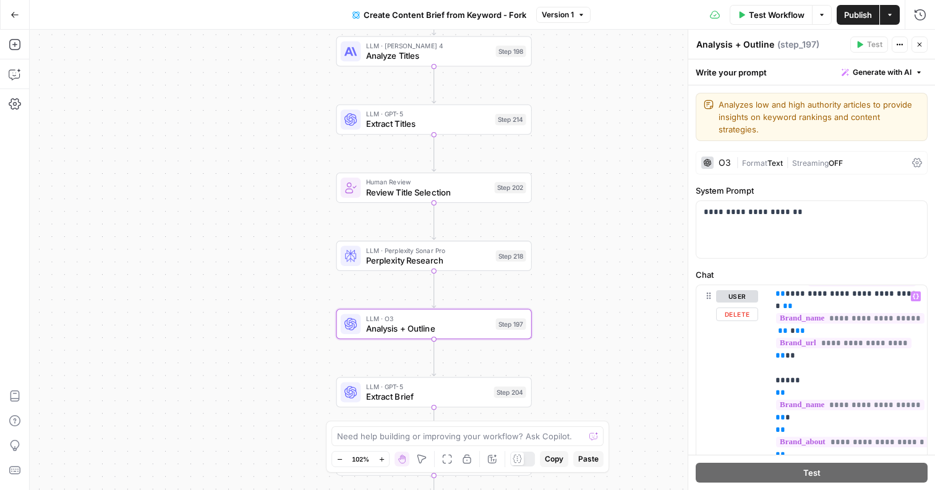
scroll to position [0, 0]
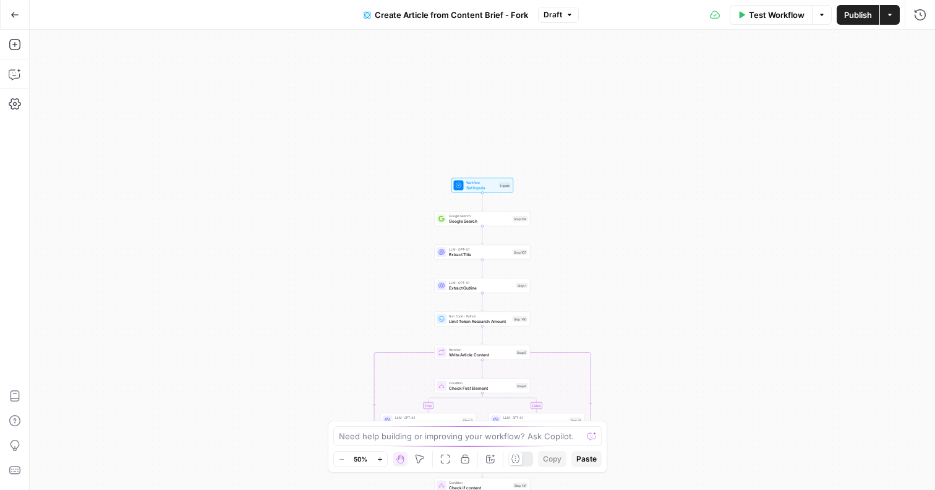
drag, startPoint x: 573, startPoint y: 66, endPoint x: 573, endPoint y: 229, distance: 162.7
click at [573, 229] on div "true false true false Workflow Set Inputs Inputs Google Search Google Search St…" at bounding box center [483, 260] width 906 height 460
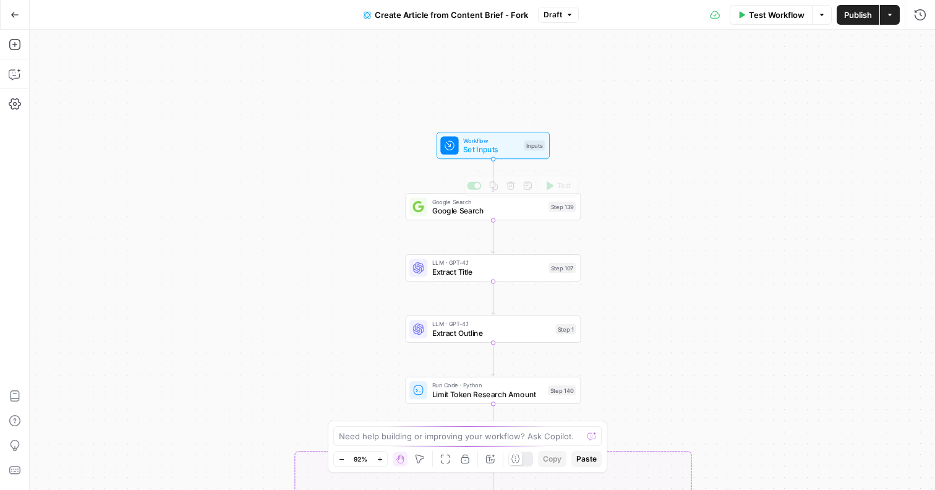
click at [488, 151] on span "Set Inputs" at bounding box center [491, 149] width 56 height 11
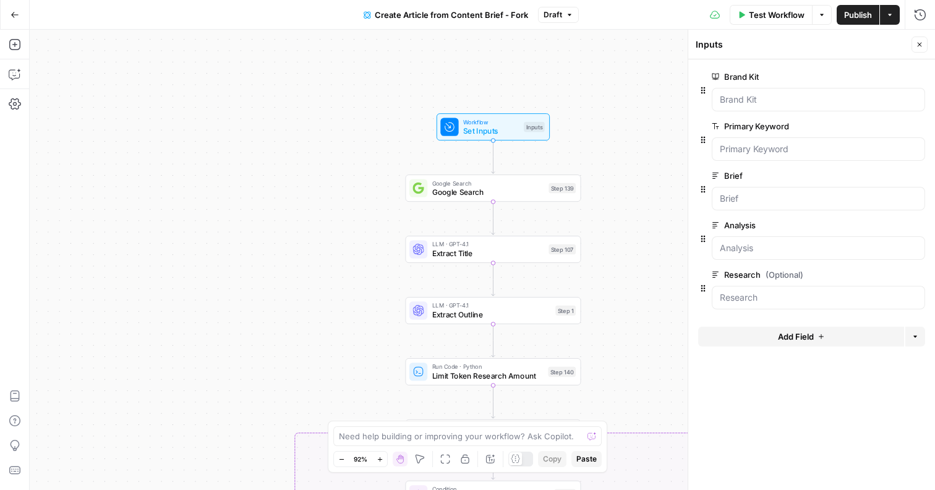
drag, startPoint x: 633, startPoint y: 310, endPoint x: 632, endPoint y: 176, distance: 134.2
click at [632, 176] on div "true false false true Workflow Set Inputs Inputs Google Search Google Search St…" at bounding box center [483, 260] width 906 height 460
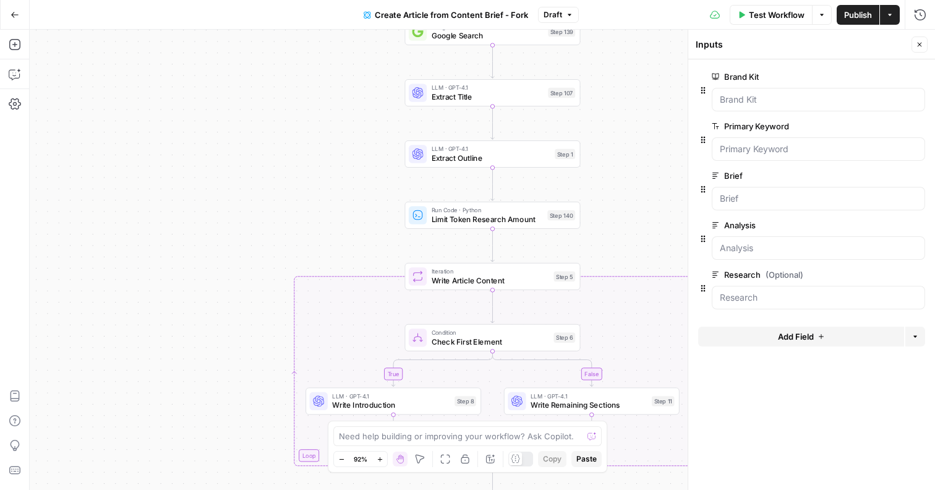
drag, startPoint x: 622, startPoint y: 233, endPoint x: 622, endPoint y: 192, distance: 40.8
click at [622, 192] on div "true false false true Workflow Set Inputs Inputs Google Search Google Search St…" at bounding box center [483, 260] width 906 height 460
click at [920, 45] on icon "button" at bounding box center [920, 45] width 4 height 4
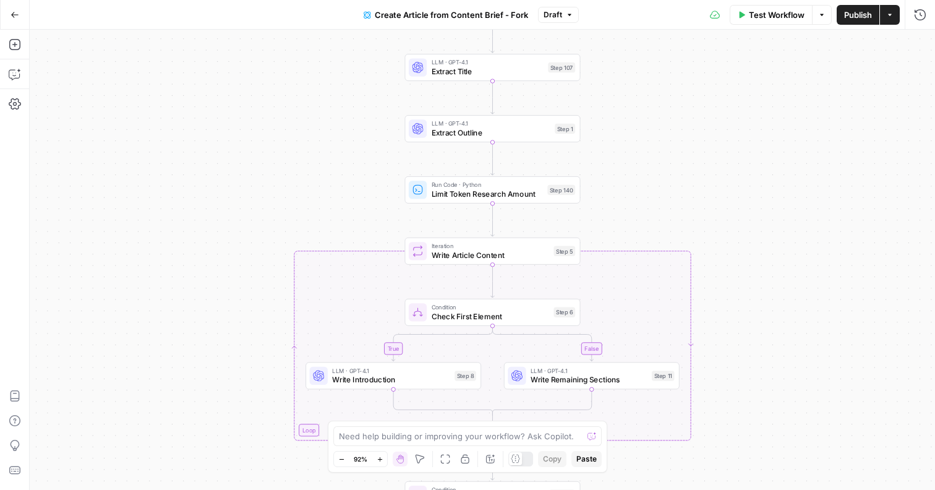
drag, startPoint x: 697, startPoint y: 213, endPoint x: 697, endPoint y: 21, distance: 192.4
click at [697, 21] on div "Go Back Create Article from Content Brief - Fork Draft Test Workflow Options Pu…" at bounding box center [467, 245] width 935 height 490
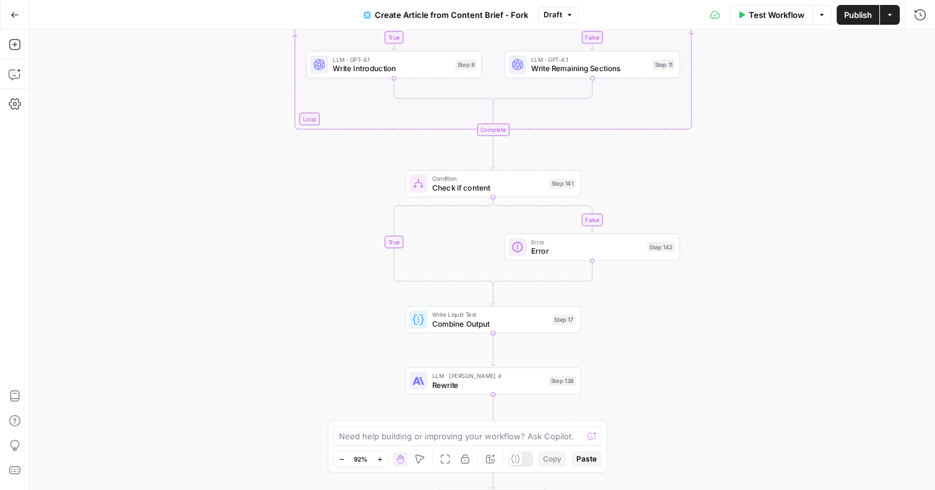
drag, startPoint x: 766, startPoint y: 312, endPoint x: 766, endPoint y: 167, distance: 144.7
click at [766, 167] on div "true false false true Workflow Set Inputs Inputs Google Search Google Search St…" at bounding box center [483, 260] width 906 height 460
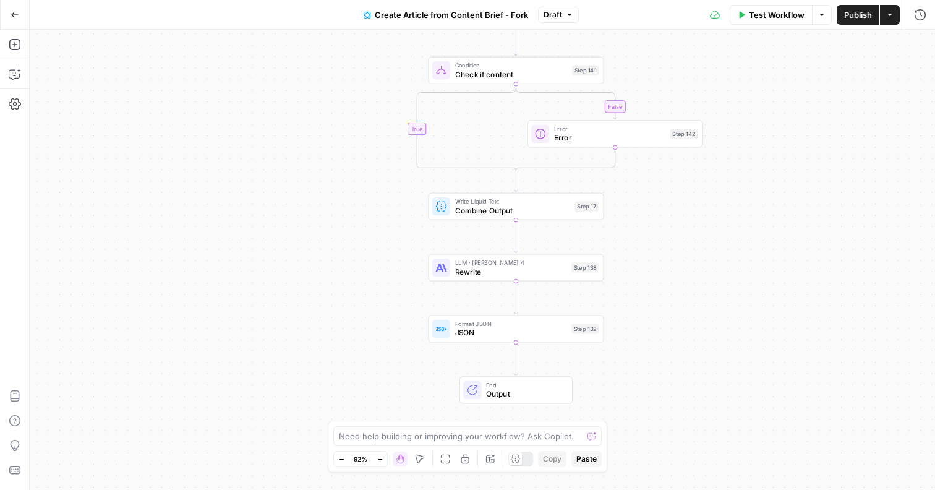
drag, startPoint x: 690, startPoint y: 357, endPoint x: 710, endPoint y: 230, distance: 128.3
click at [710, 230] on div "true false false true Workflow Set Inputs Inputs Google Search Google Search St…" at bounding box center [483, 260] width 906 height 460
